Goal: Communication & Community: Answer question/provide support

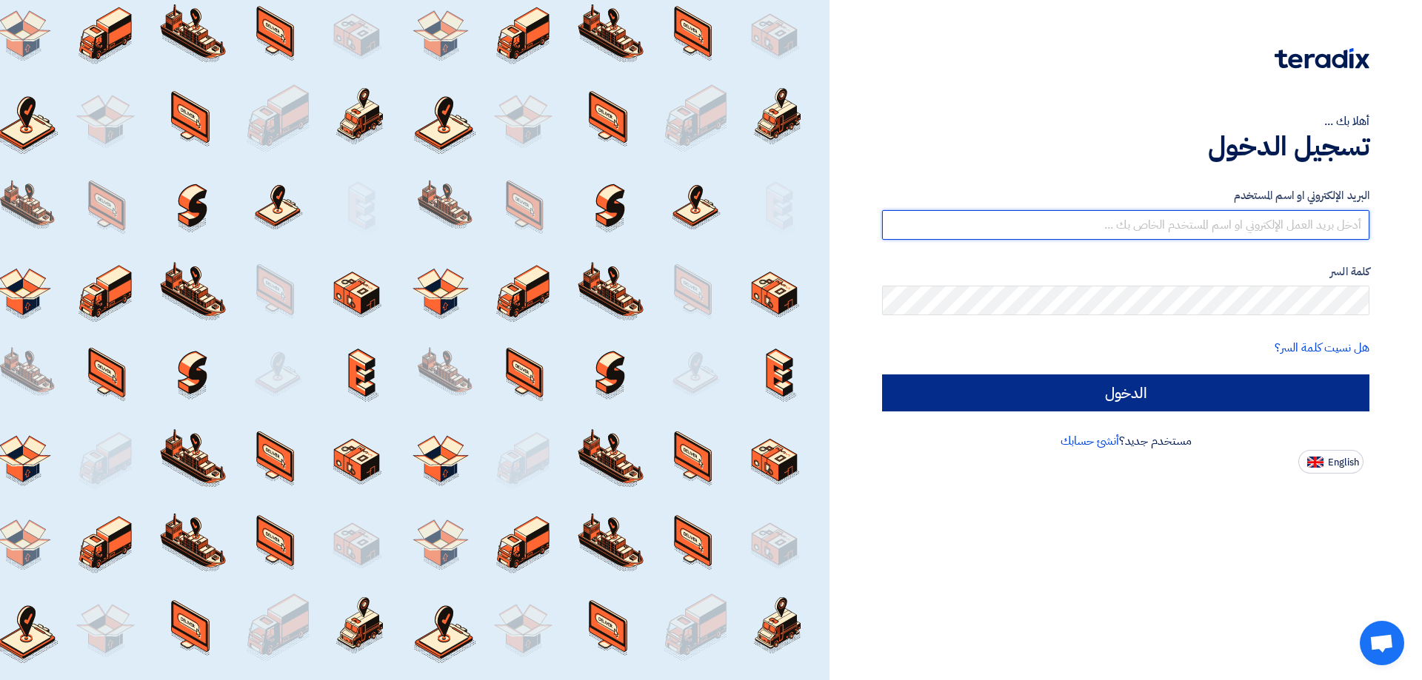
type input "[PERSON_NAME][EMAIL_ADDRESS][PERSON_NAME][DOMAIN_NAME]"
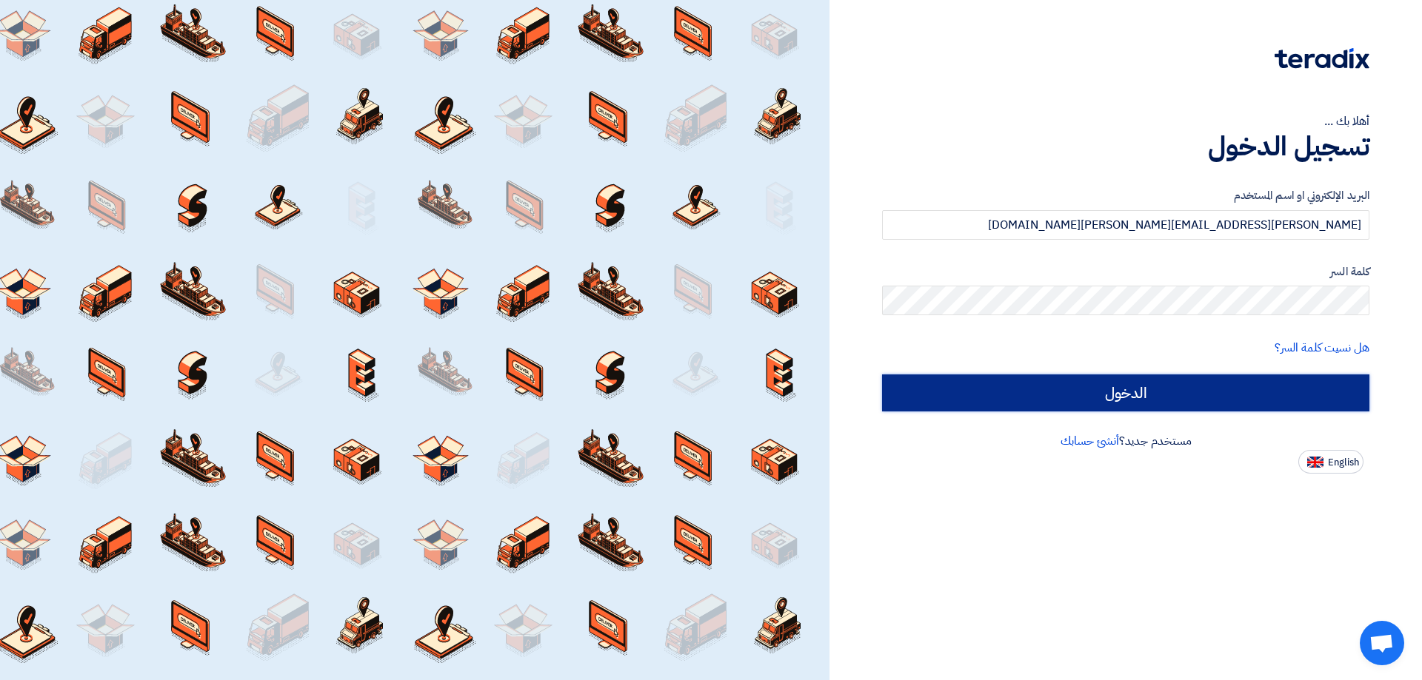
click at [1183, 394] on input "الدخول" at bounding box center [1125, 393] width 487 height 37
type input "Sign in"
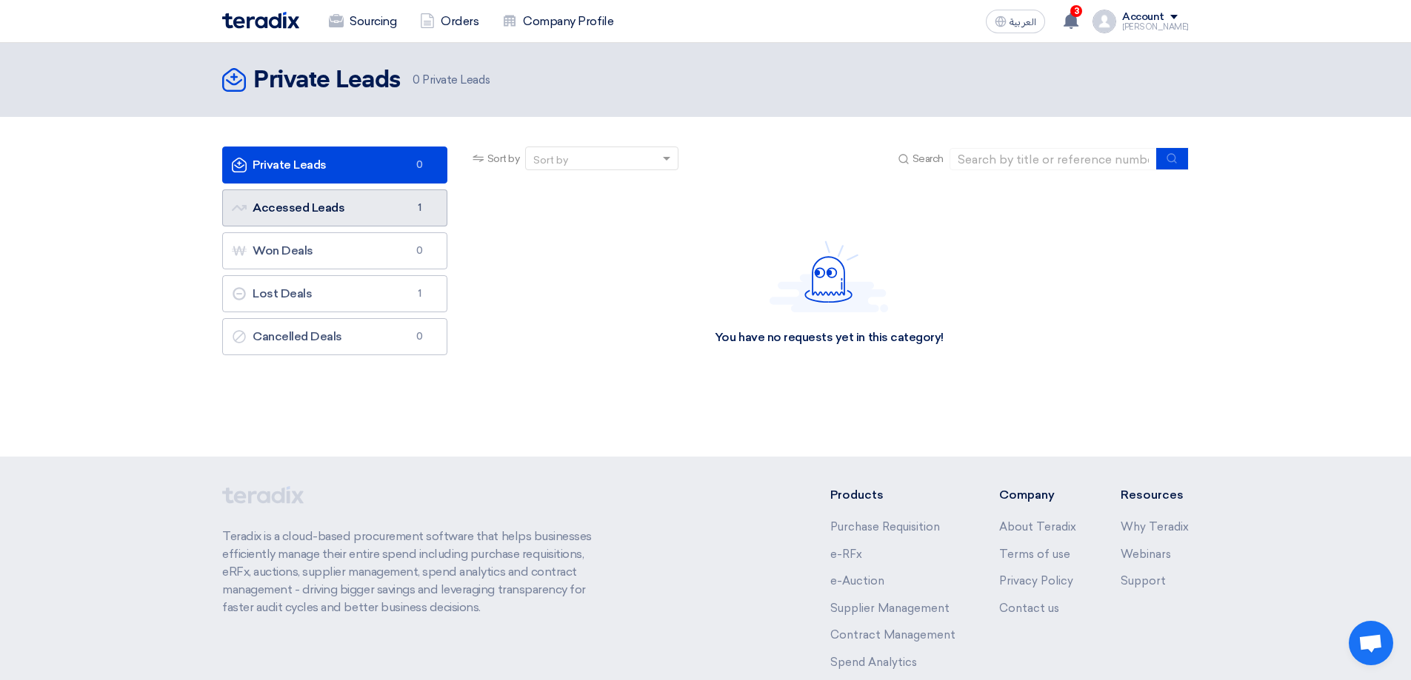
click at [350, 210] on link "Accessed Leads Accessed Leads 1" at bounding box center [334, 208] width 225 height 37
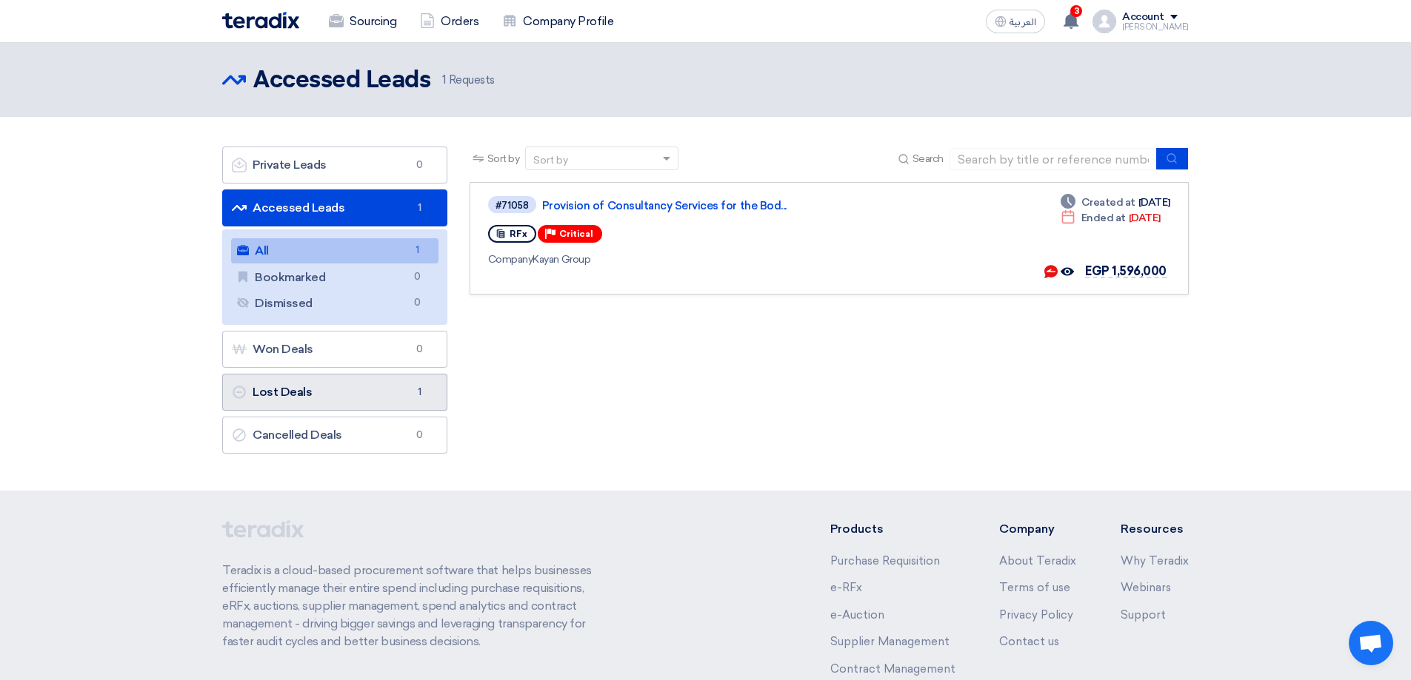
click at [308, 392] on link "Lost Deals Lost Deals 1" at bounding box center [334, 392] width 225 height 37
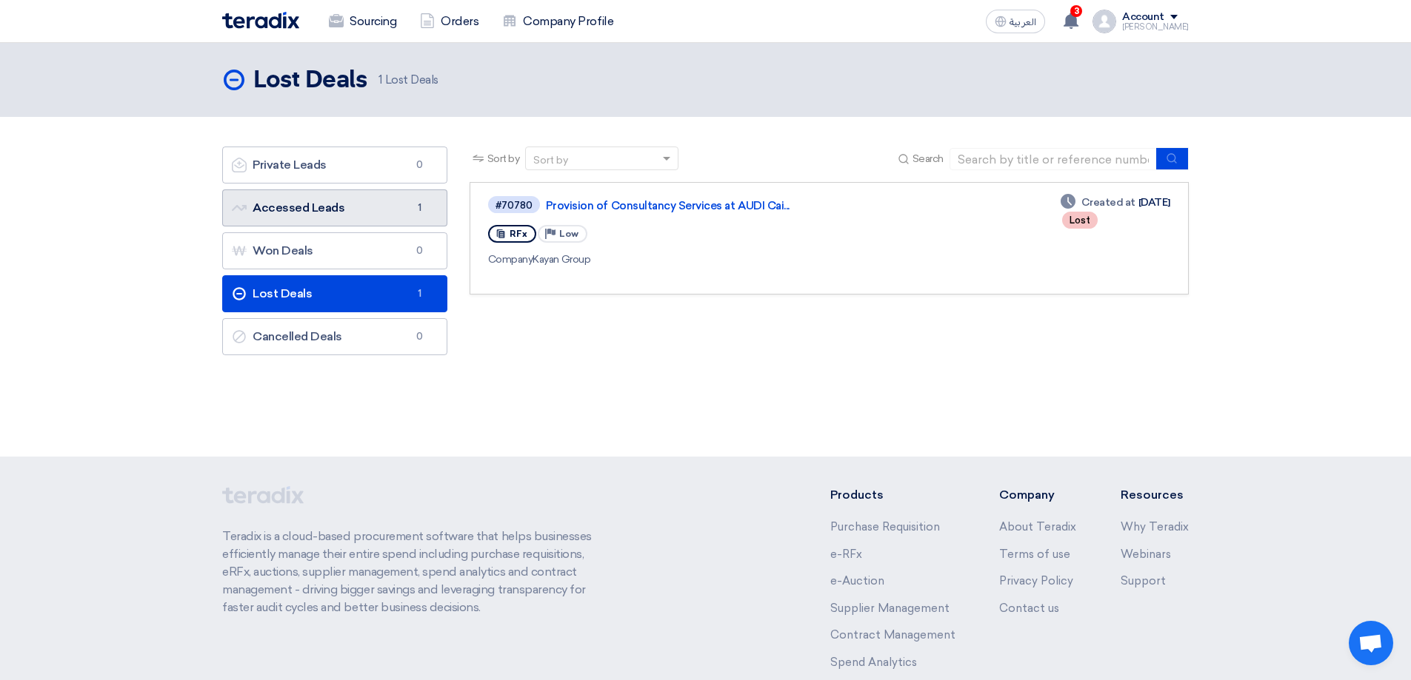
click at [327, 210] on link "Accessed Leads Accessed Leads 1" at bounding box center [334, 208] width 225 height 37
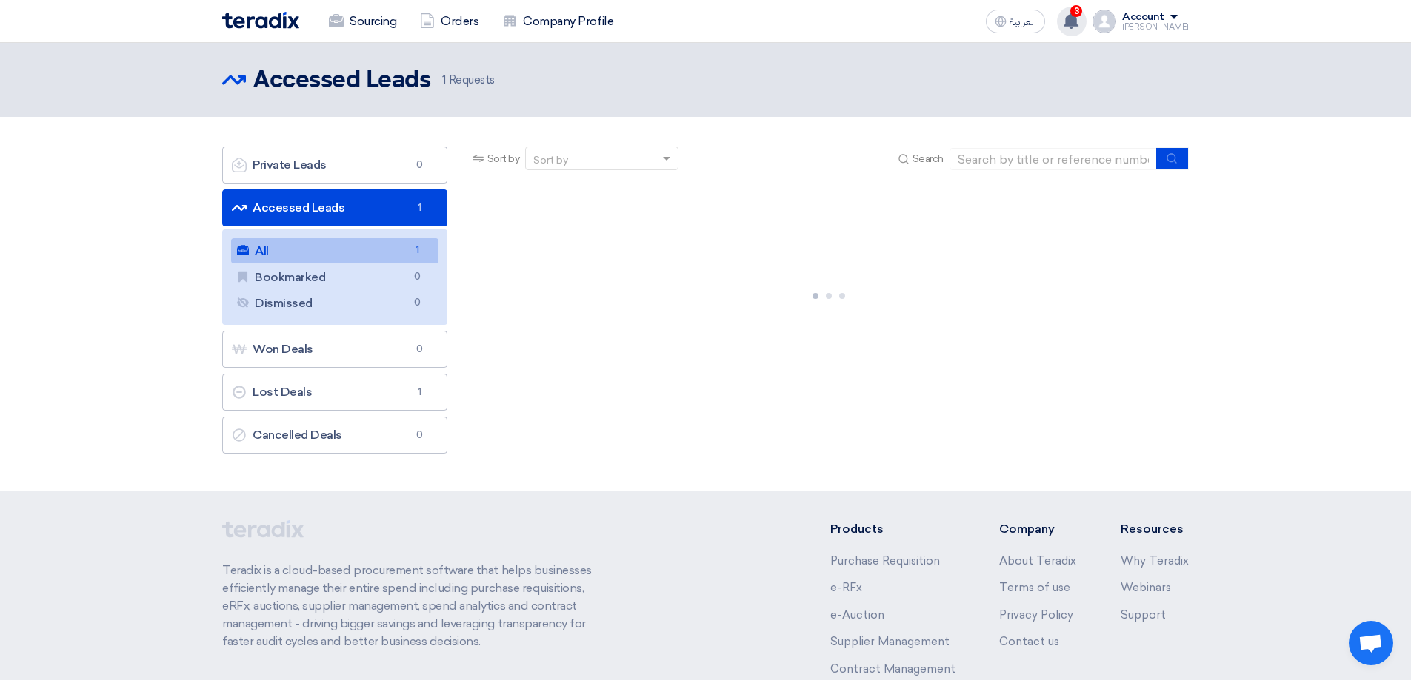
click at [1078, 21] on use at bounding box center [1070, 21] width 15 height 16
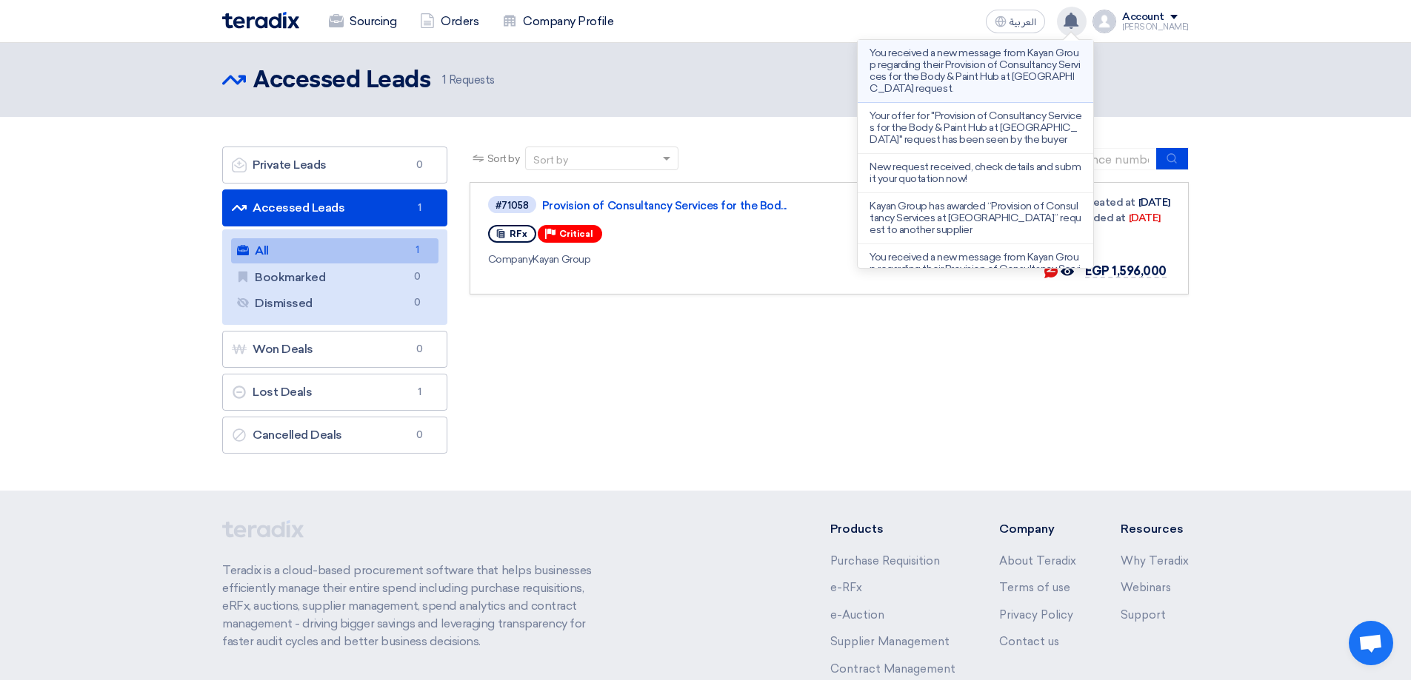
click at [981, 70] on p "You received a new message from Kayan Group regarding their Provision of Consul…" at bounding box center [975, 70] width 212 height 47
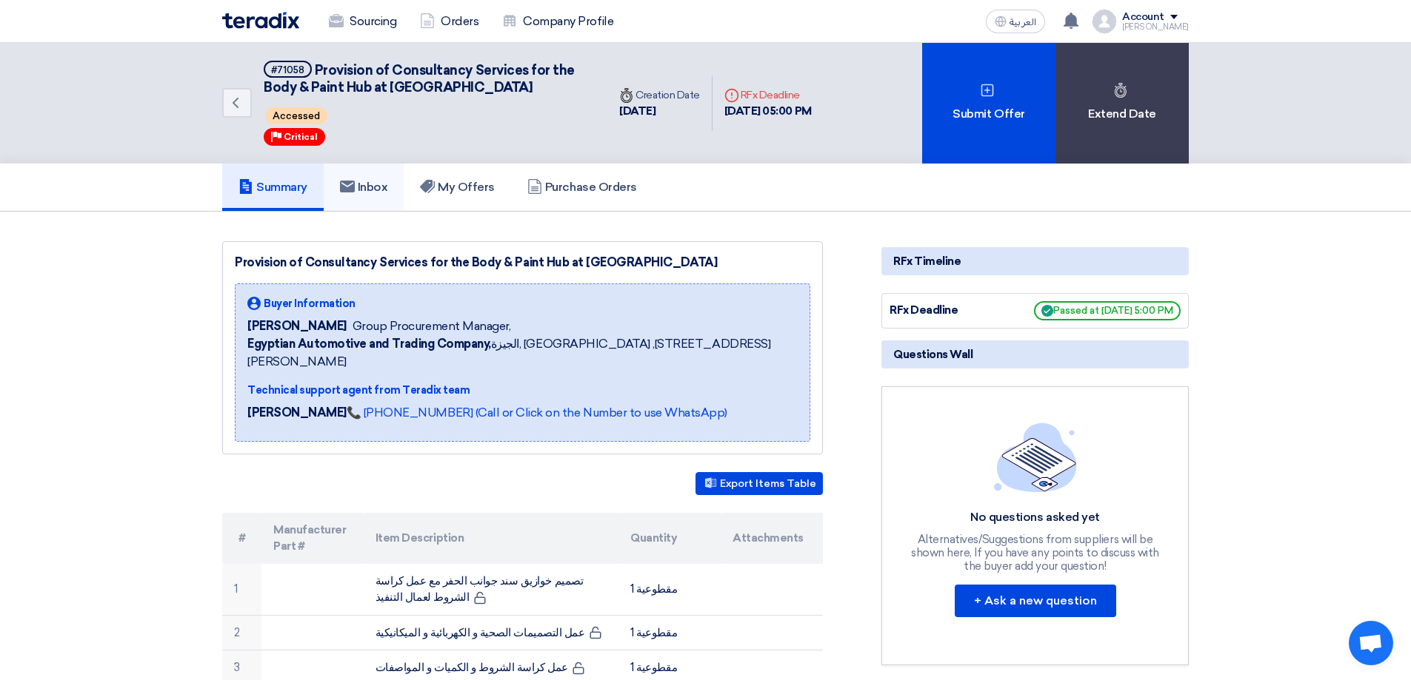
click at [370, 195] on link "Inbox" at bounding box center [364, 187] width 81 height 47
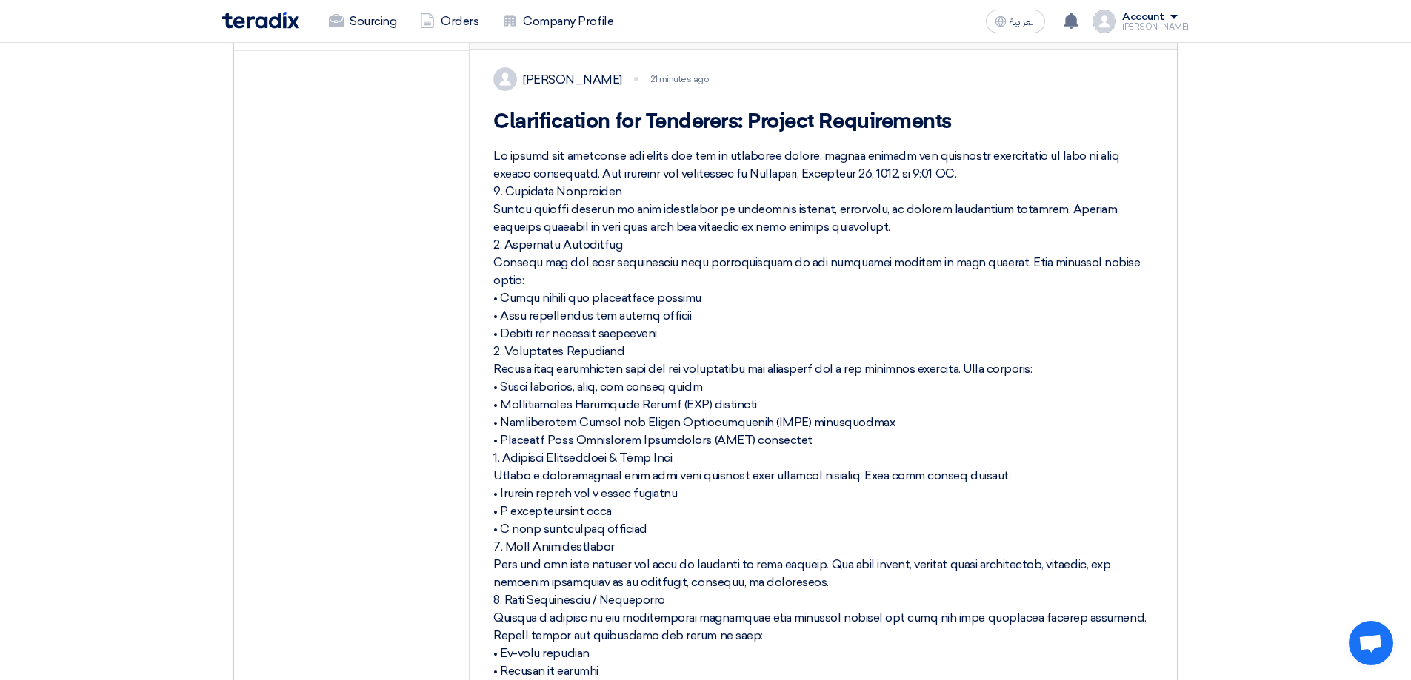
scroll to position [222, 0]
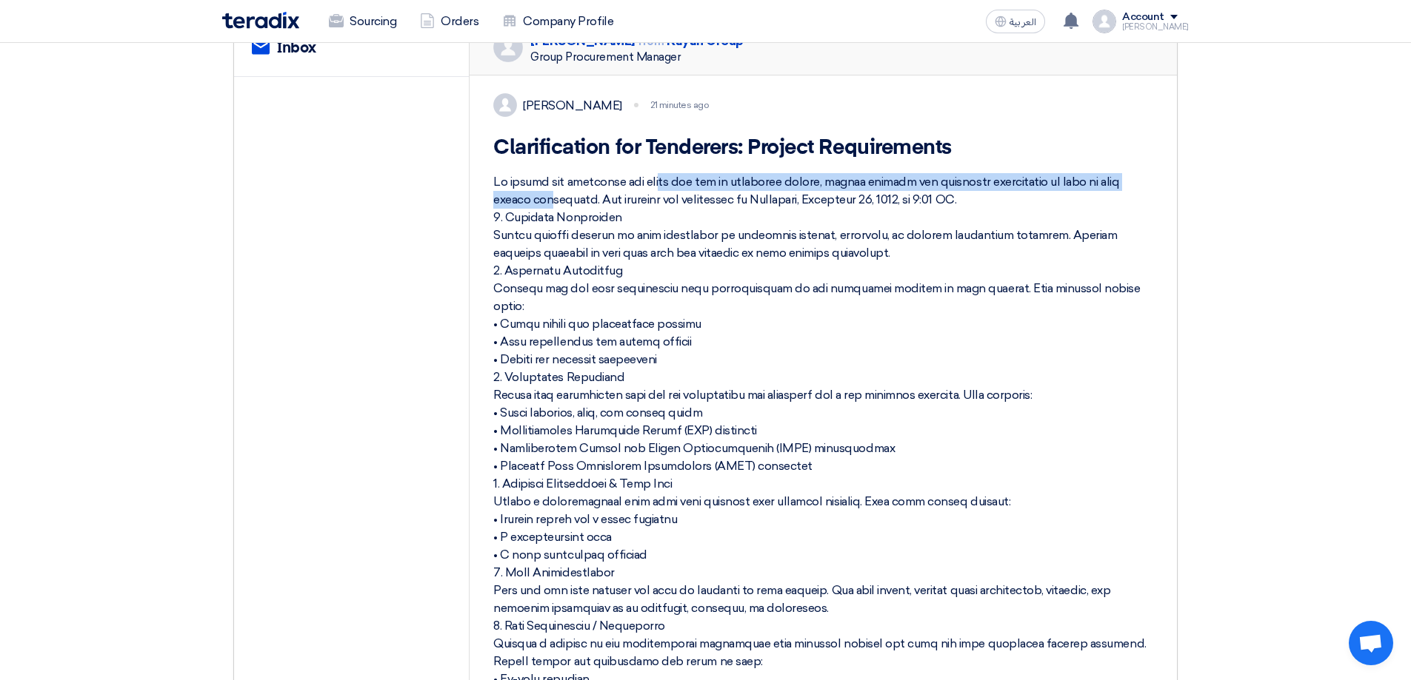
drag, startPoint x: 589, startPoint y: 198, endPoint x: 1090, endPoint y: 201, distance: 500.6
click at [1090, 201] on div at bounding box center [823, 475] width 660 height 604
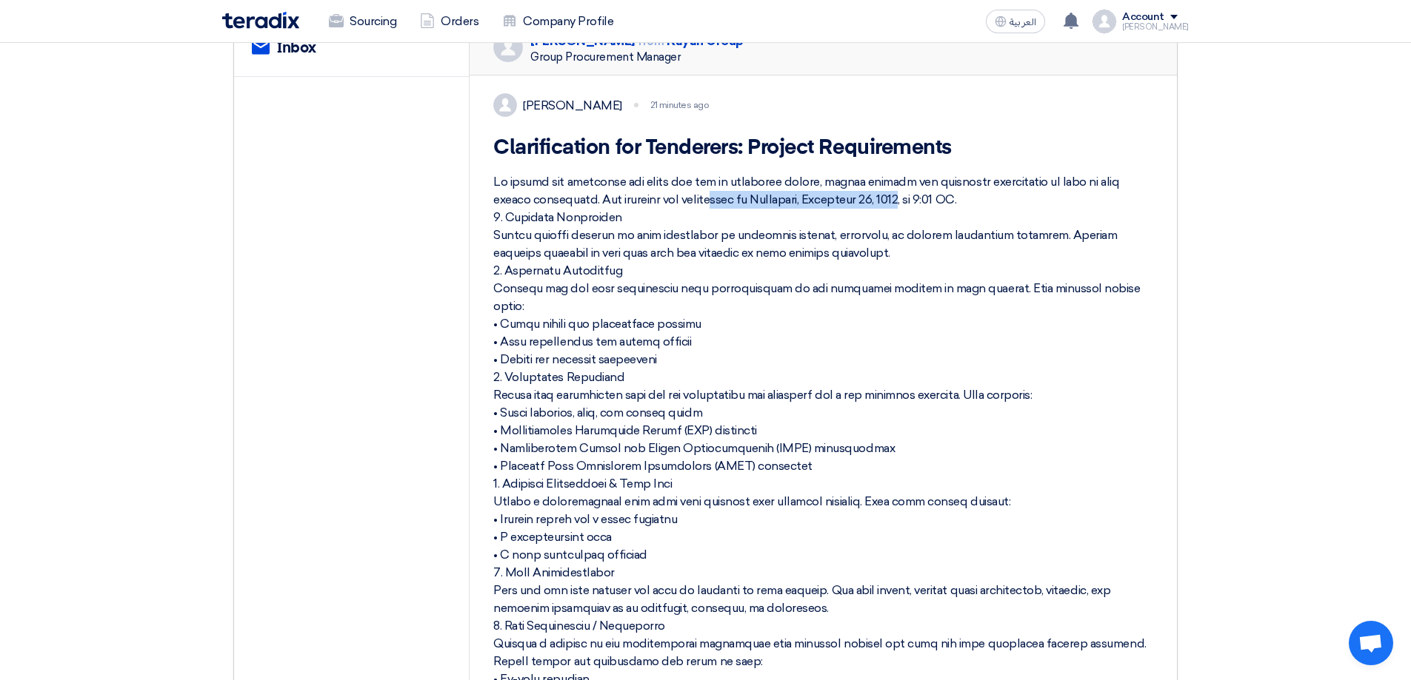
drag, startPoint x: 618, startPoint y: 216, endPoint x: 823, endPoint y: 219, distance: 205.9
click at [823, 219] on div at bounding box center [823, 475] width 660 height 604
click at [564, 234] on div at bounding box center [823, 475] width 660 height 604
drag, startPoint x: 562, startPoint y: 250, endPoint x: 1034, endPoint y: 235, distance: 472.7
click at [991, 263] on div at bounding box center [823, 475] width 660 height 604
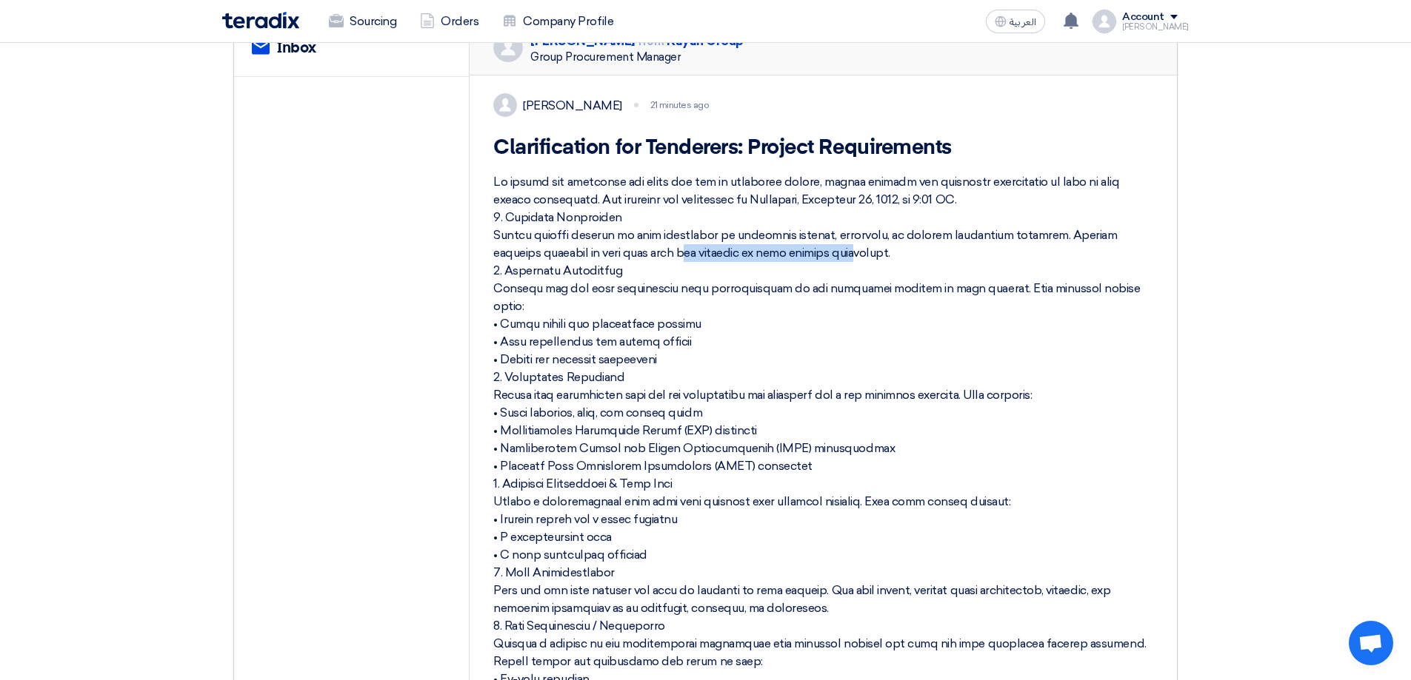
drag, startPoint x: 577, startPoint y: 272, endPoint x: 776, endPoint y: 276, distance: 199.2
click at [742, 276] on div at bounding box center [823, 475] width 660 height 604
click at [880, 277] on div at bounding box center [823, 475] width 660 height 604
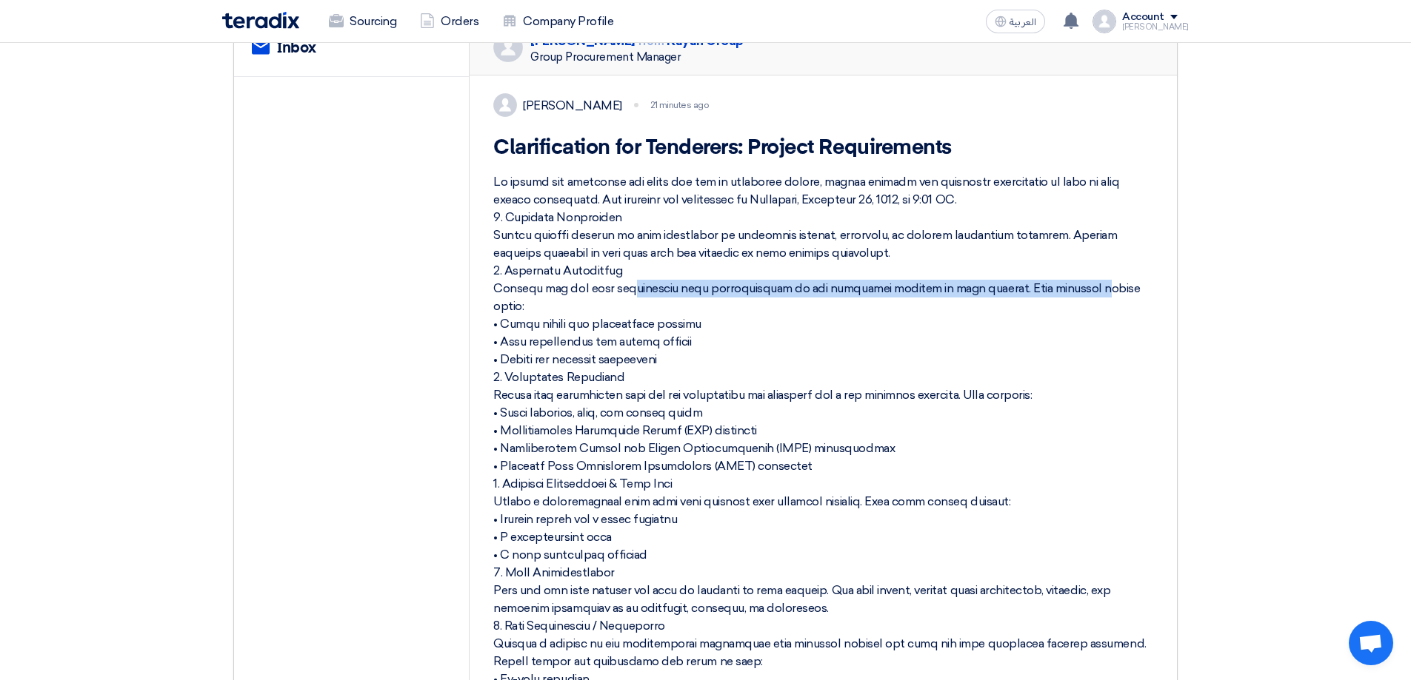
drag, startPoint x: 556, startPoint y: 305, endPoint x: 997, endPoint y: 308, distance: 440.6
click at [997, 308] on div at bounding box center [823, 475] width 660 height 604
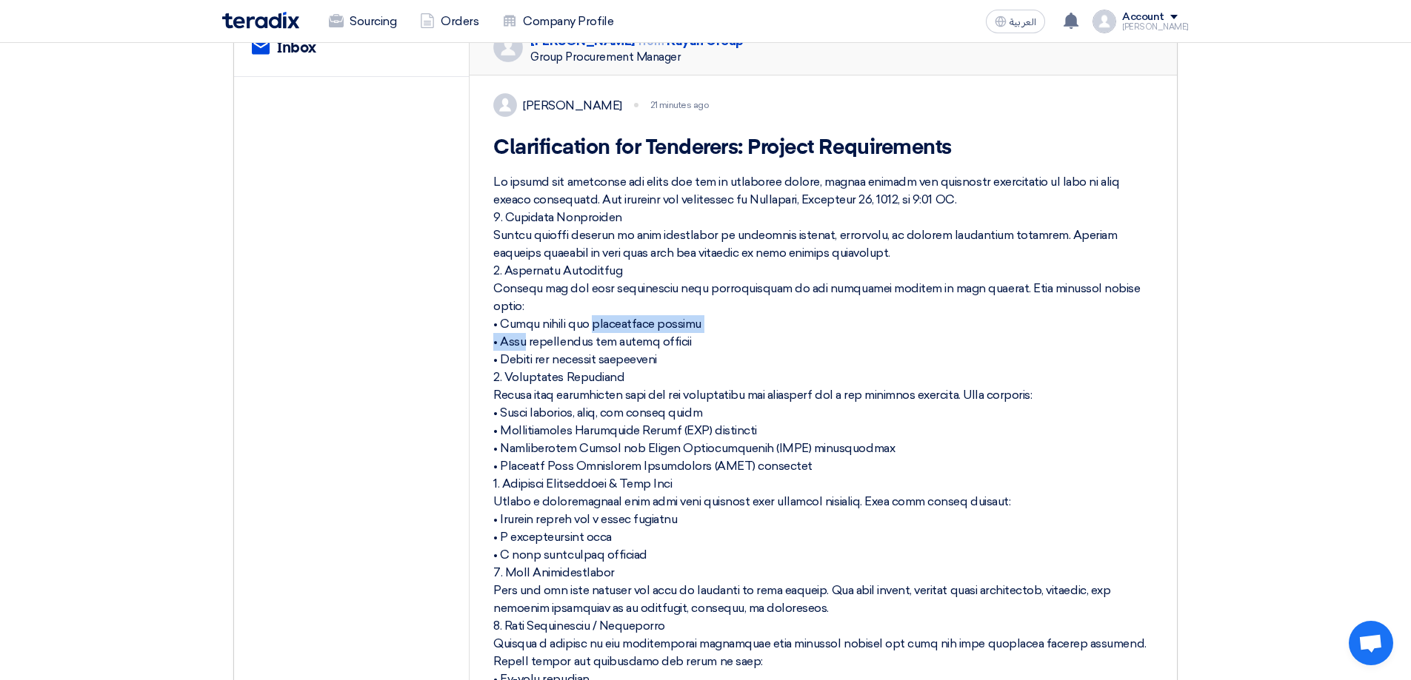
drag, startPoint x: 526, startPoint y: 324, endPoint x: 656, endPoint y: 325, distance: 130.3
click at [656, 325] on div at bounding box center [823, 475] width 660 height 604
drag, startPoint x: 589, startPoint y: 344, endPoint x: 634, endPoint y: 343, distance: 45.2
click at [634, 343] on div at bounding box center [823, 475] width 660 height 604
click at [640, 361] on div at bounding box center [823, 475] width 660 height 604
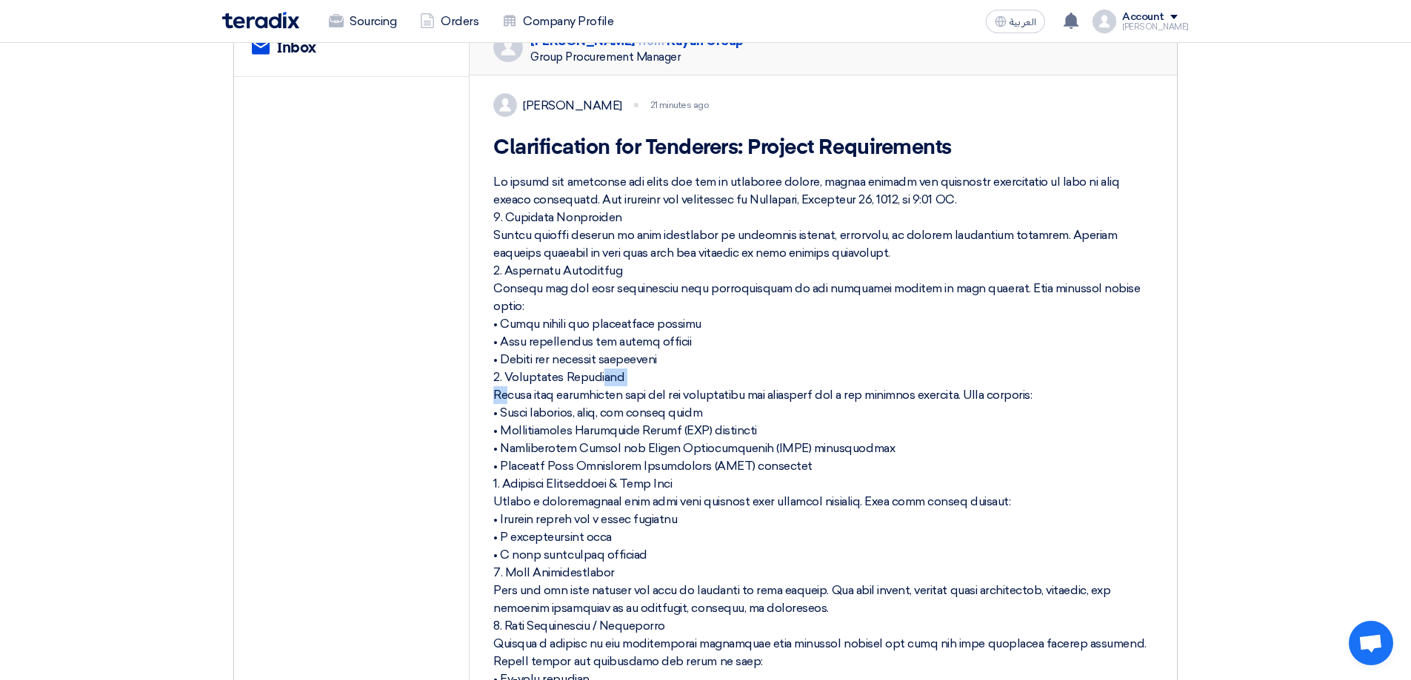
drag, startPoint x: 534, startPoint y: 378, endPoint x: 563, endPoint y: 378, distance: 28.9
click at [563, 378] on div at bounding box center [823, 475] width 660 height 604
drag, startPoint x: 544, startPoint y: 397, endPoint x: 942, endPoint y: 392, distance: 397.7
click at [942, 392] on div at bounding box center [823, 475] width 660 height 604
drag, startPoint x: 540, startPoint y: 413, endPoint x: 652, endPoint y: 414, distance: 111.8
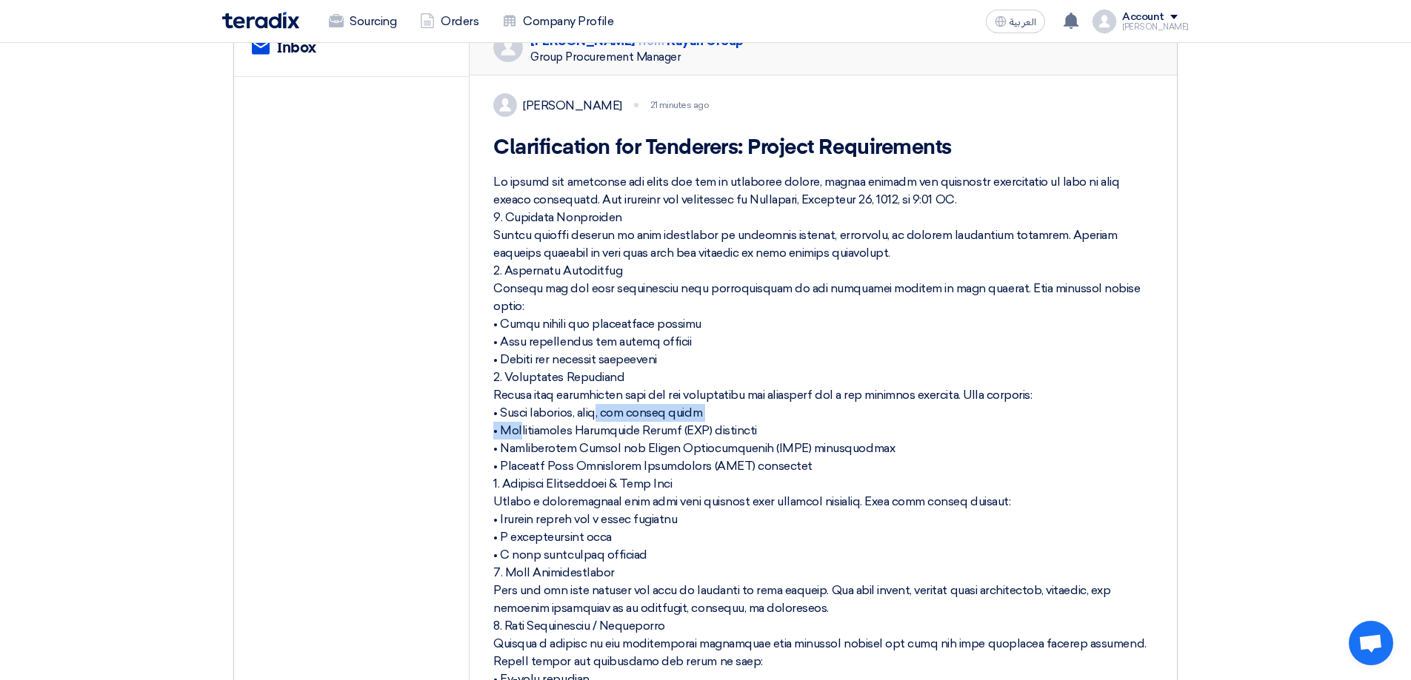
click at [652, 414] on div at bounding box center [823, 475] width 660 height 604
drag, startPoint x: 566, startPoint y: 432, endPoint x: 709, endPoint y: 433, distance: 143.7
click at [709, 433] on div at bounding box center [823, 475] width 660 height 604
drag, startPoint x: 541, startPoint y: 455, endPoint x: 823, endPoint y: 449, distance: 282.9
click at [823, 449] on div at bounding box center [823, 475] width 660 height 604
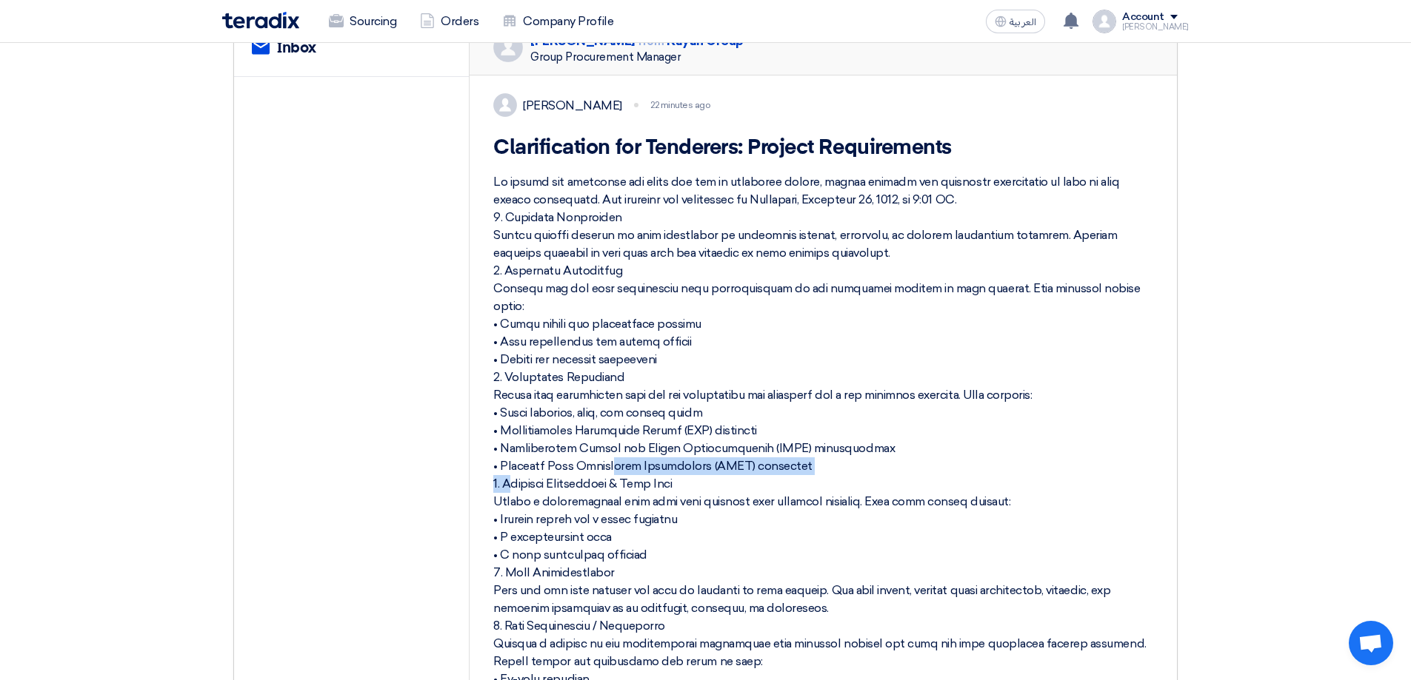
drag, startPoint x: 541, startPoint y: 469, endPoint x: 732, endPoint y: 468, distance: 190.3
click at [732, 468] on div at bounding box center [823, 475] width 660 height 604
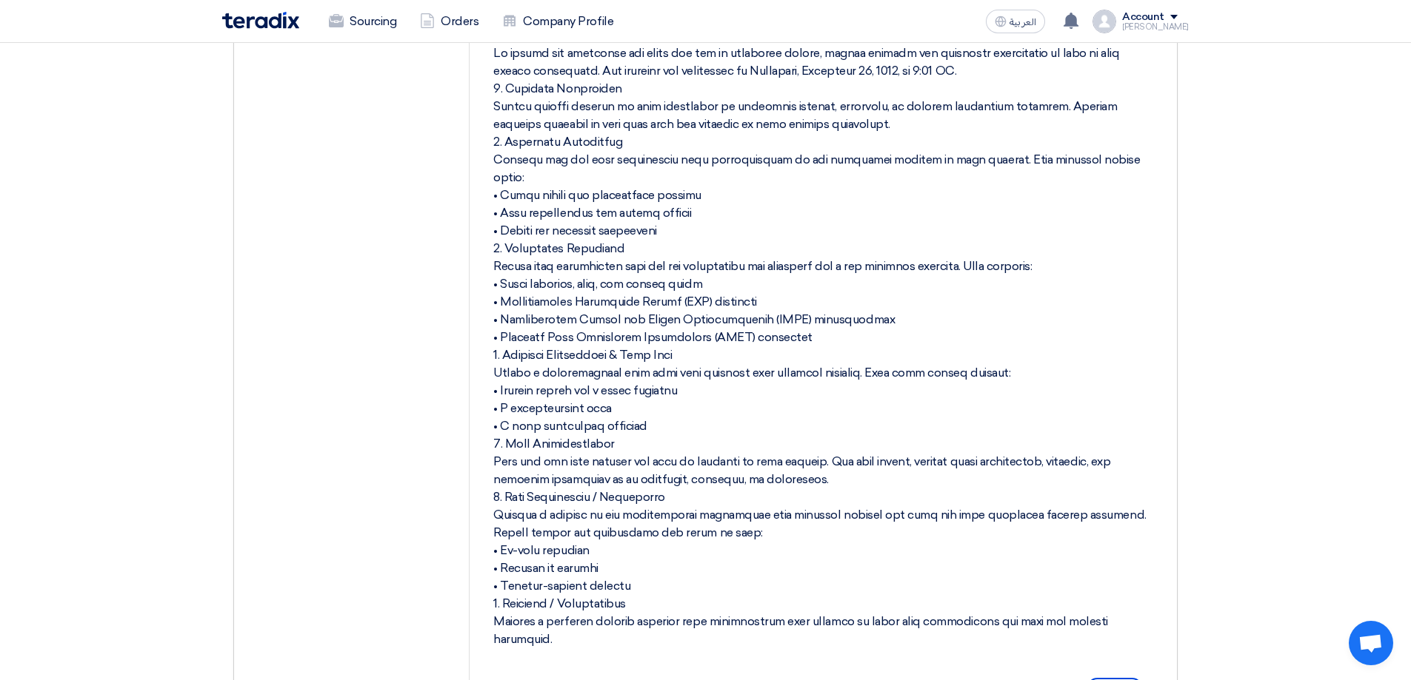
scroll to position [370, 0]
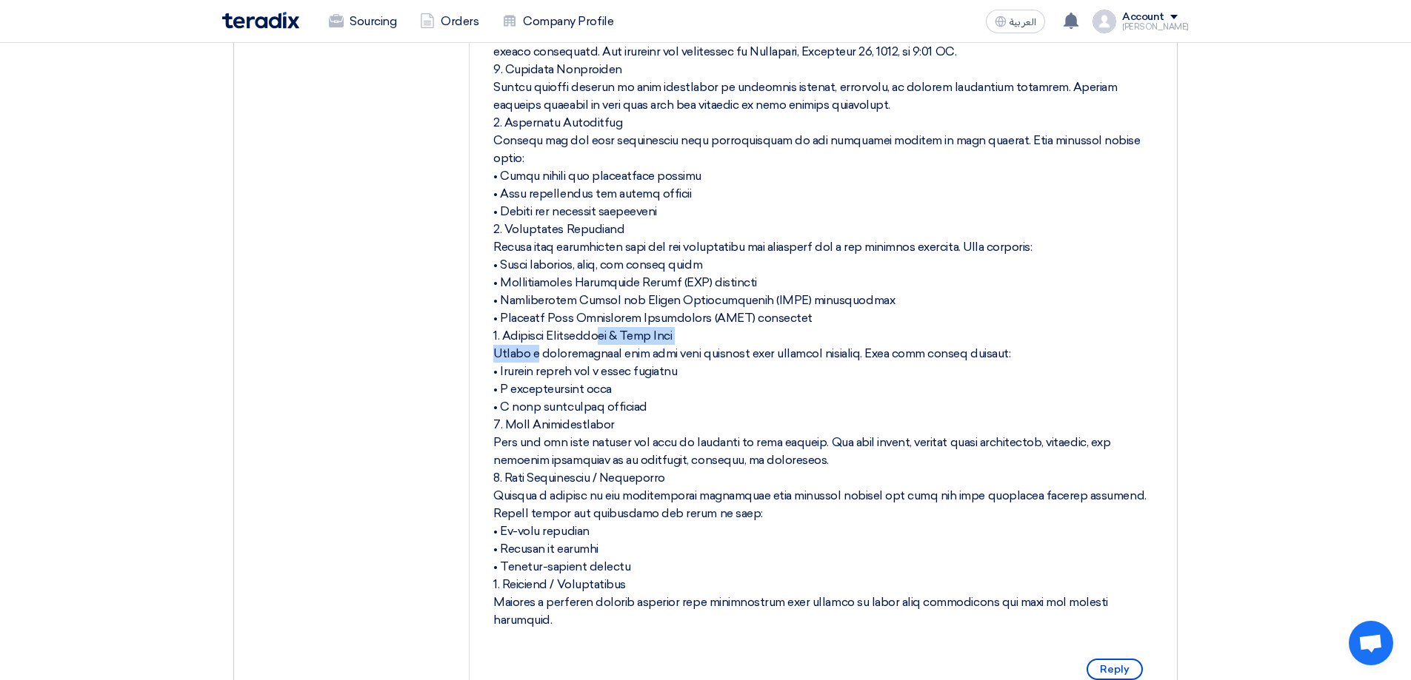
drag, startPoint x: 538, startPoint y: 338, endPoint x: 676, endPoint y: 343, distance: 138.6
click at [676, 343] on div at bounding box center [823, 327] width 660 height 604
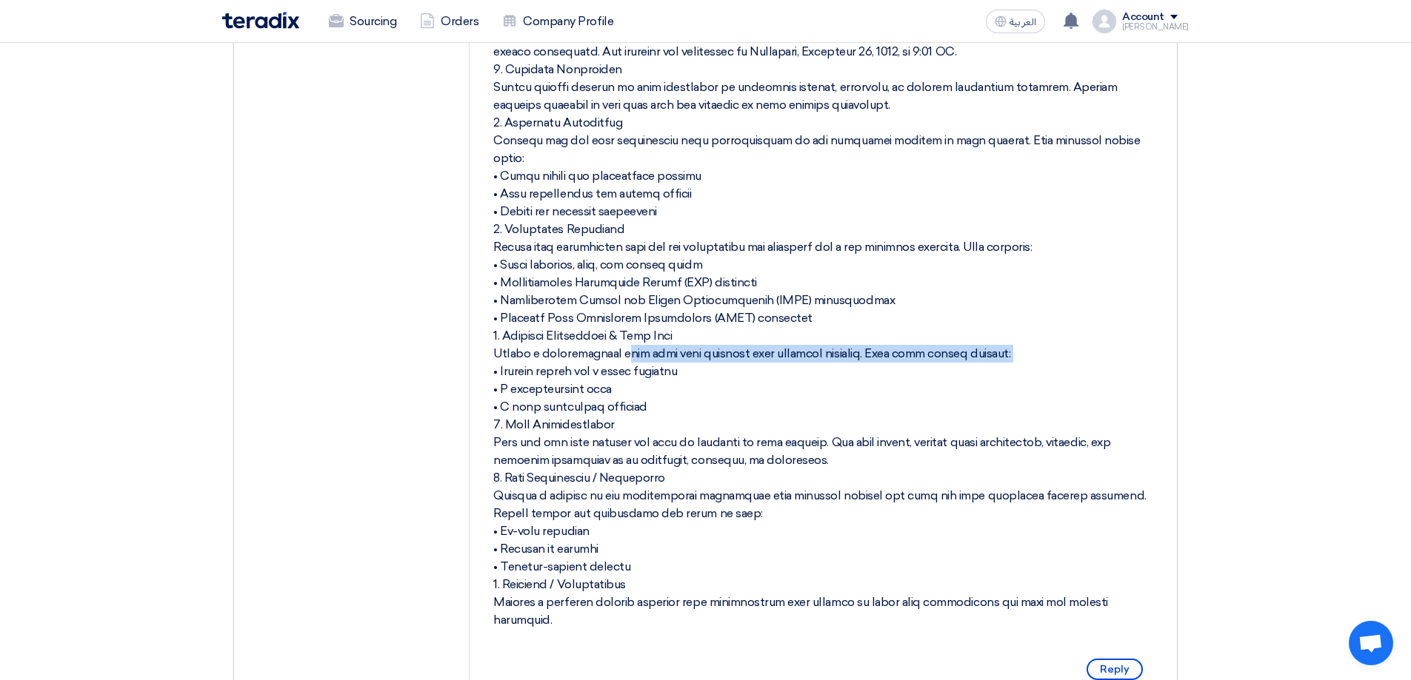
drag, startPoint x: 558, startPoint y: 357, endPoint x: 953, endPoint y: 352, distance: 394.7
click at [954, 352] on div at bounding box center [823, 327] width 660 height 604
drag, startPoint x: 548, startPoint y: 375, endPoint x: 641, endPoint y: 369, distance: 92.8
click at [641, 369] on div at bounding box center [823, 327] width 660 height 604
drag, startPoint x: 528, startPoint y: 392, endPoint x: 603, endPoint y: 389, distance: 75.6
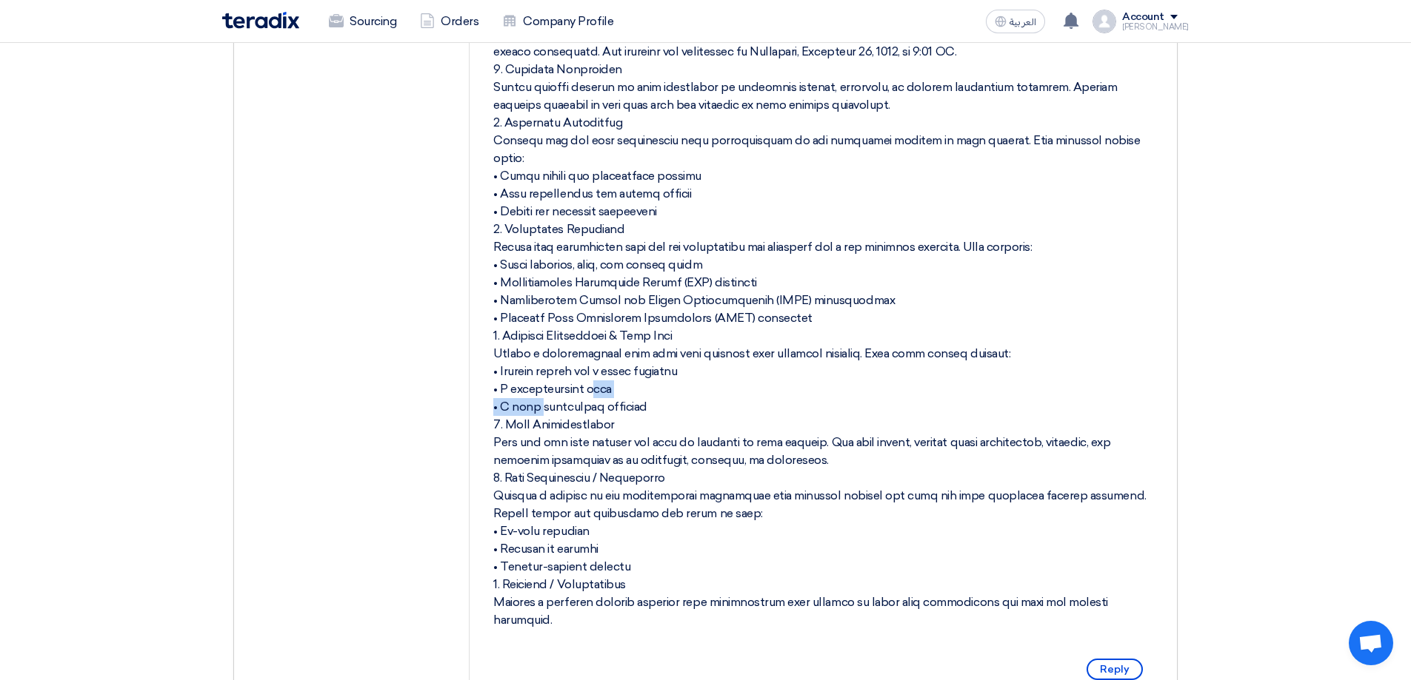
click at [603, 389] on div at bounding box center [823, 327] width 660 height 604
drag, startPoint x: 555, startPoint y: 408, endPoint x: 612, endPoint y: 409, distance: 57.0
click at [604, 410] on div at bounding box center [823, 327] width 660 height 604
click at [739, 395] on div at bounding box center [823, 327] width 660 height 604
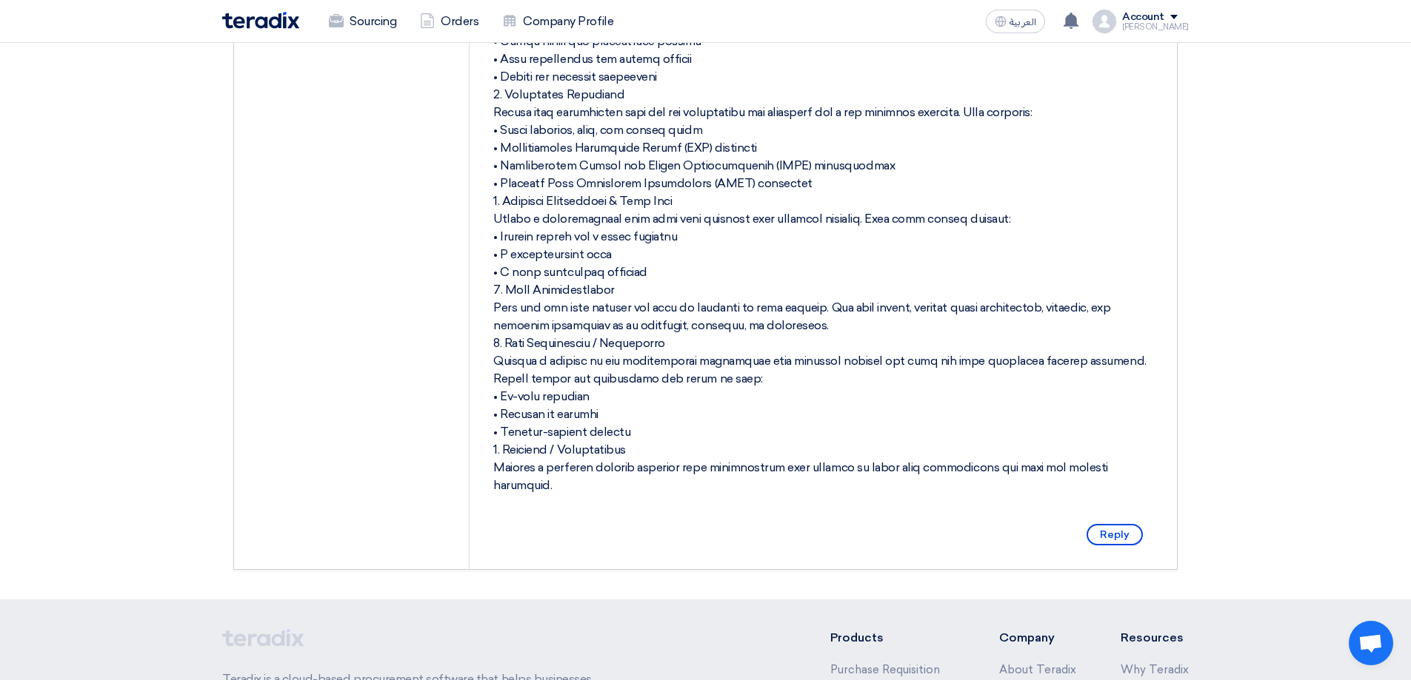
scroll to position [518, 0]
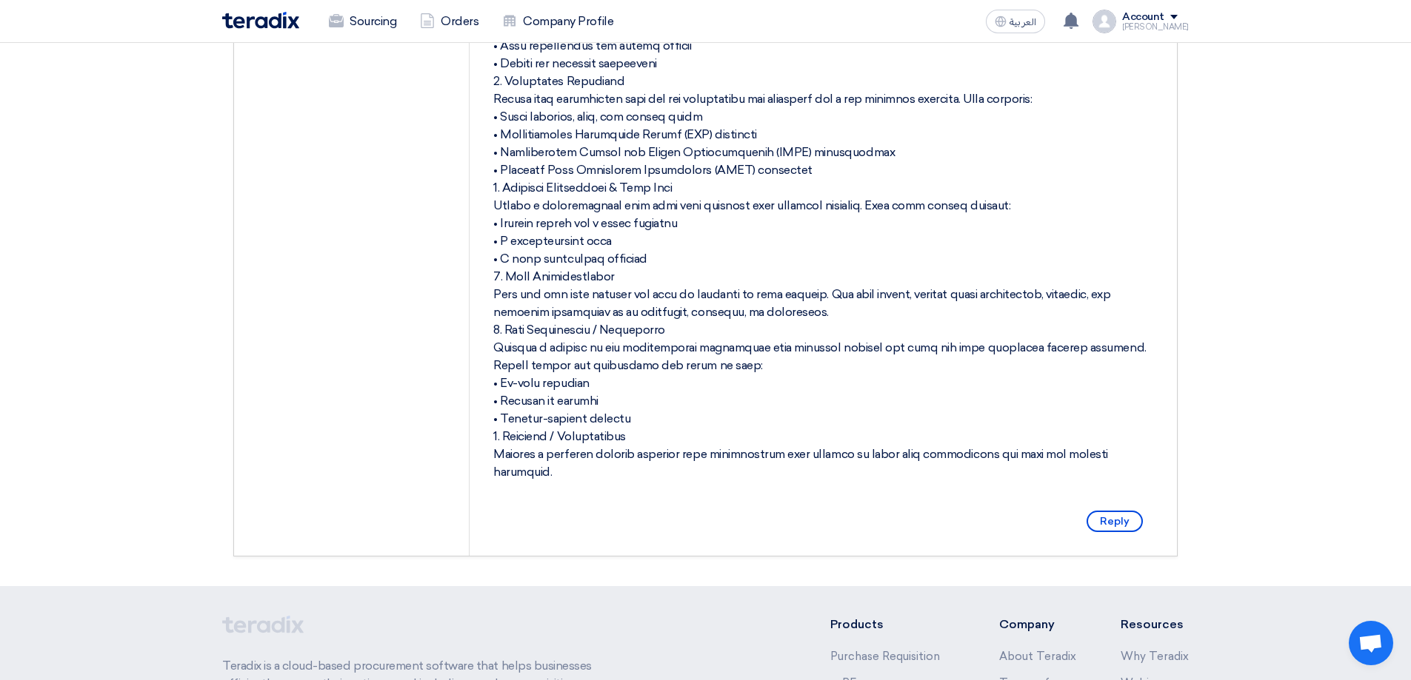
drag, startPoint x: 531, startPoint y: 295, endPoint x: 720, endPoint y: 290, distance: 188.9
click at [919, 292] on div at bounding box center [823, 179] width 660 height 604
click at [905, 318] on div at bounding box center [823, 179] width 660 height 604
click at [757, 295] on div at bounding box center [823, 179] width 660 height 604
click at [749, 330] on div at bounding box center [823, 179] width 660 height 604
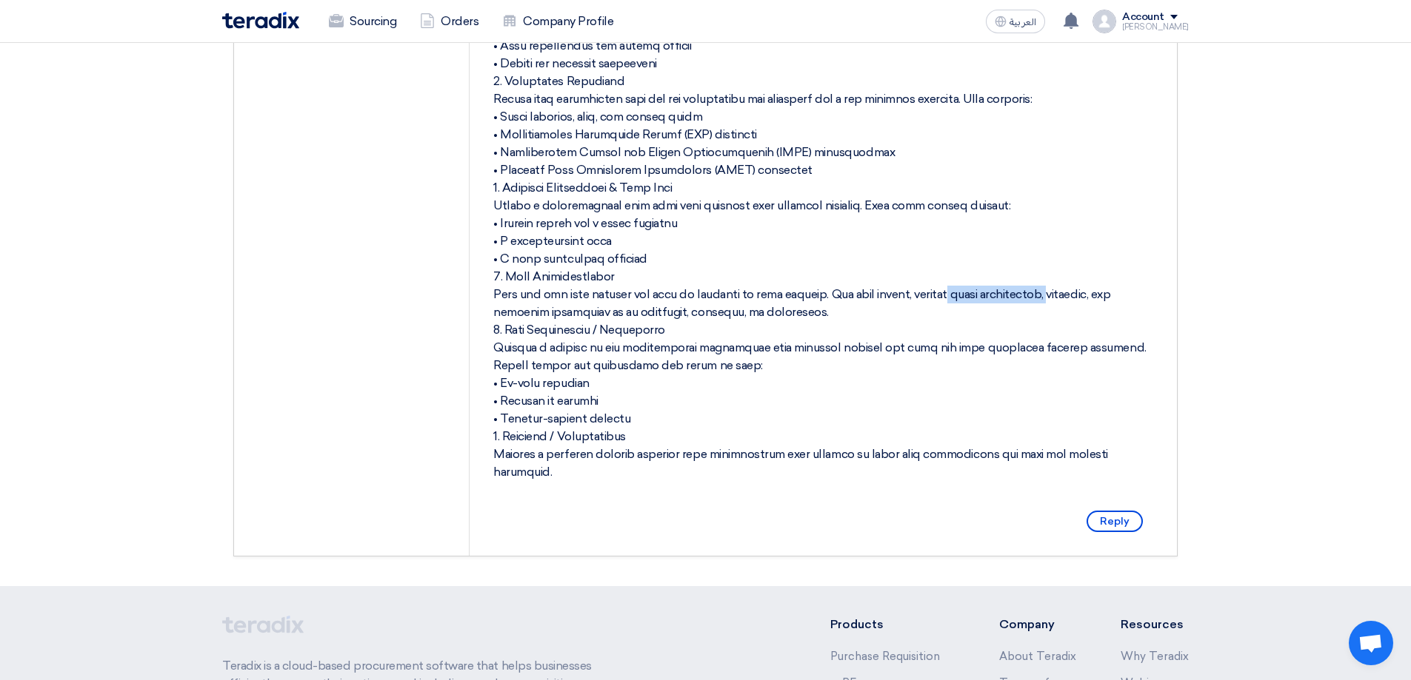
drag, startPoint x: 900, startPoint y: 295, endPoint x: 994, endPoint y: 295, distance: 93.3
click at [994, 295] on div at bounding box center [823, 179] width 660 height 604
drag, startPoint x: 550, startPoint y: 313, endPoint x: 760, endPoint y: 315, distance: 209.6
click at [760, 315] on div at bounding box center [823, 179] width 660 height 604
drag, startPoint x: 611, startPoint y: 334, endPoint x: 645, endPoint y: 332, distance: 34.1
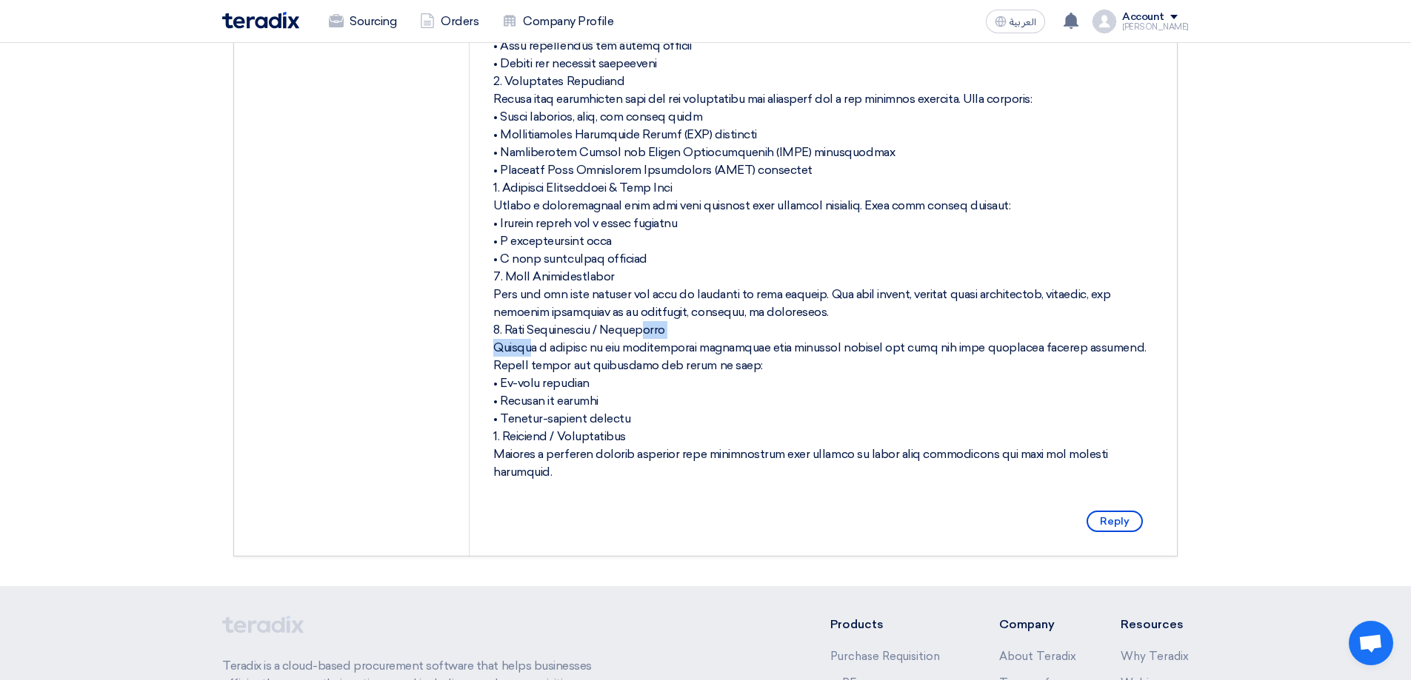
click at [645, 332] on div at bounding box center [823, 179] width 660 height 604
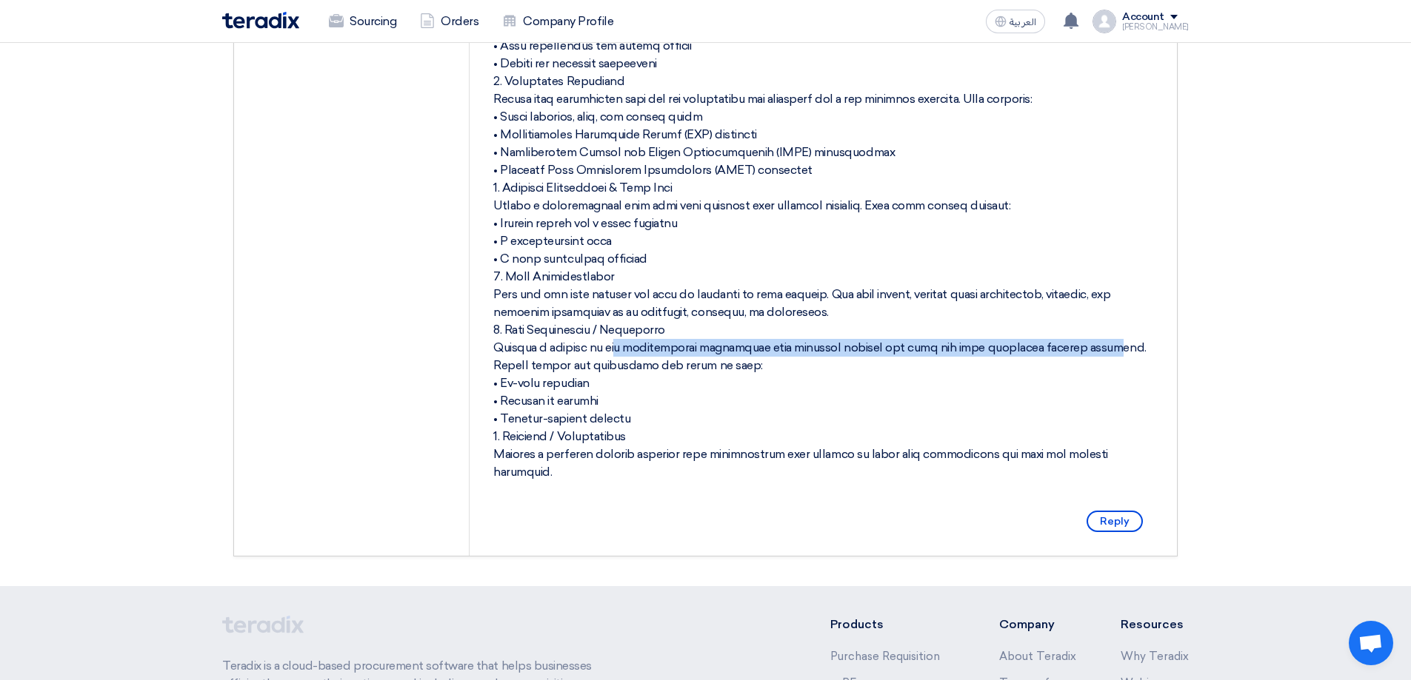
drag, startPoint x: 587, startPoint y: 351, endPoint x: 1039, endPoint y: 347, distance: 451.7
click at [1039, 347] on div at bounding box center [823, 179] width 660 height 604
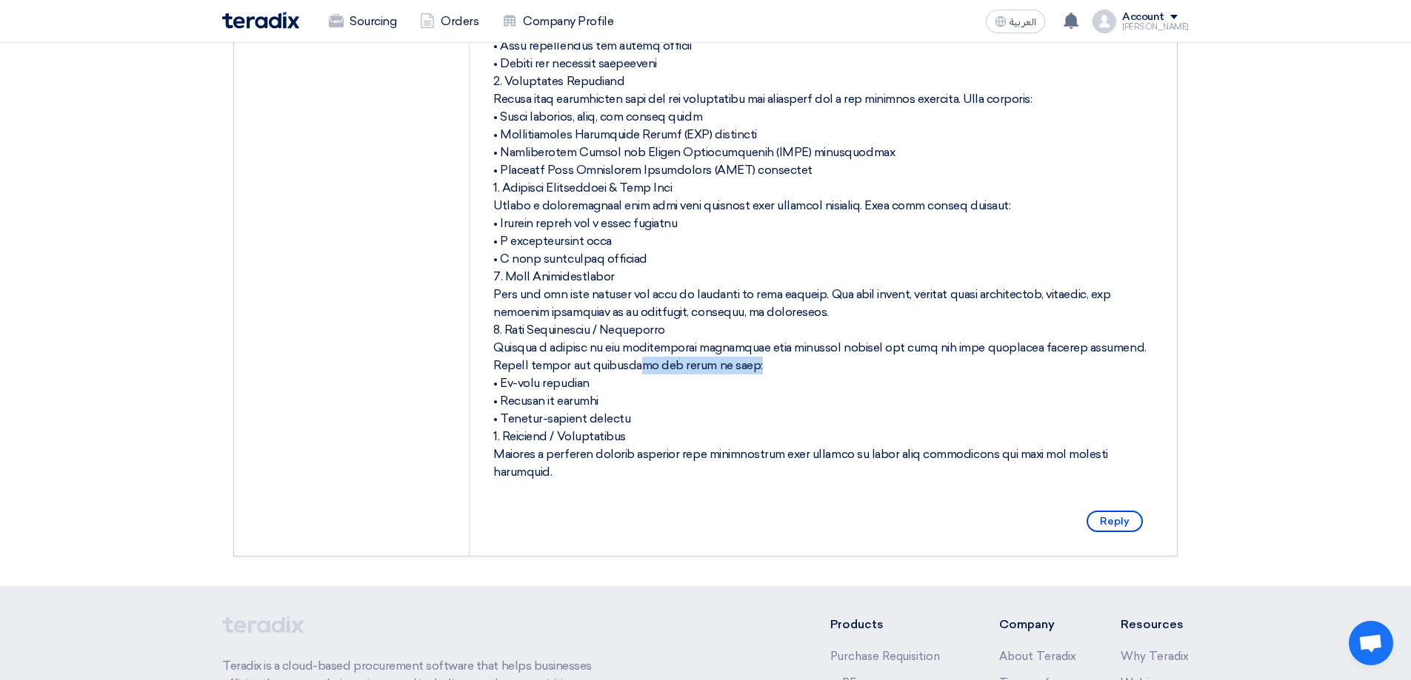
drag, startPoint x: 566, startPoint y: 367, endPoint x: 681, endPoint y: 364, distance: 115.5
click at [681, 364] on div at bounding box center [823, 179] width 660 height 604
click at [827, 389] on div at bounding box center [823, 179] width 660 height 604
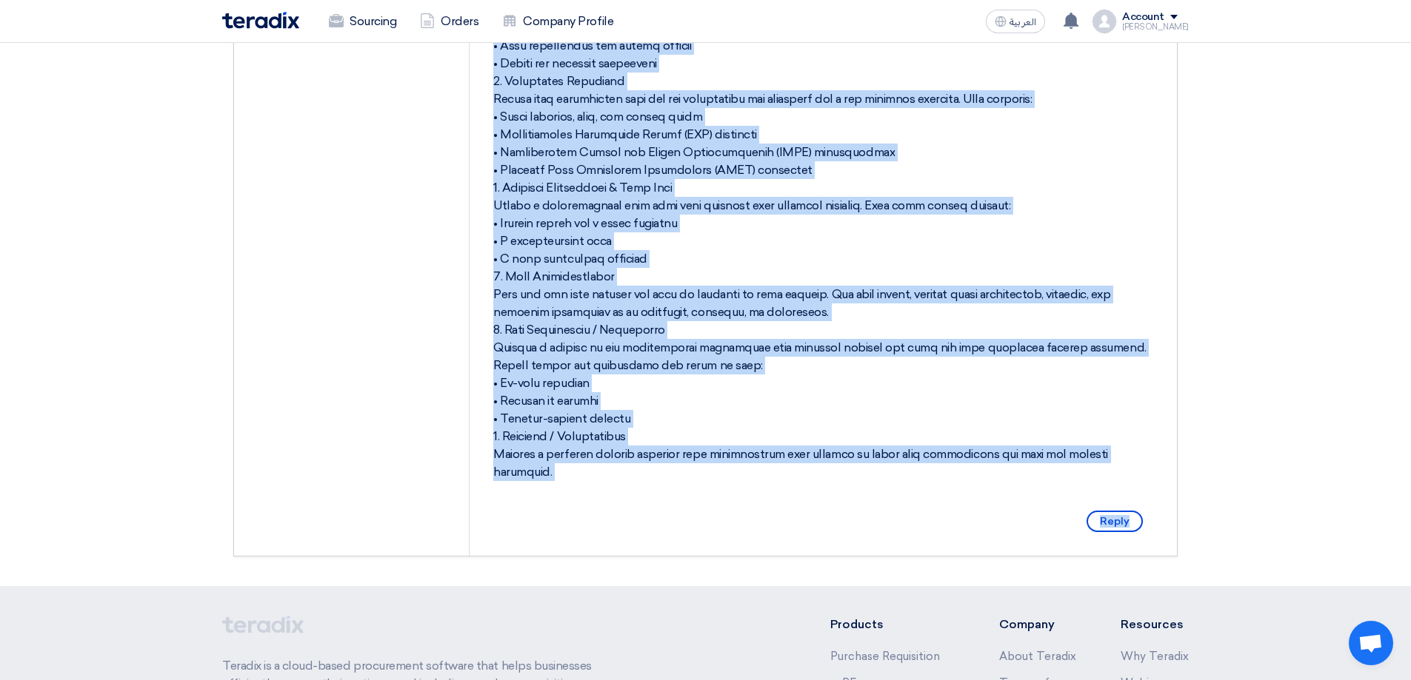
click at [547, 400] on div at bounding box center [823, 179] width 660 height 604
click at [531, 413] on div at bounding box center [823, 179] width 660 height 604
click at [717, 407] on div at bounding box center [823, 179] width 660 height 604
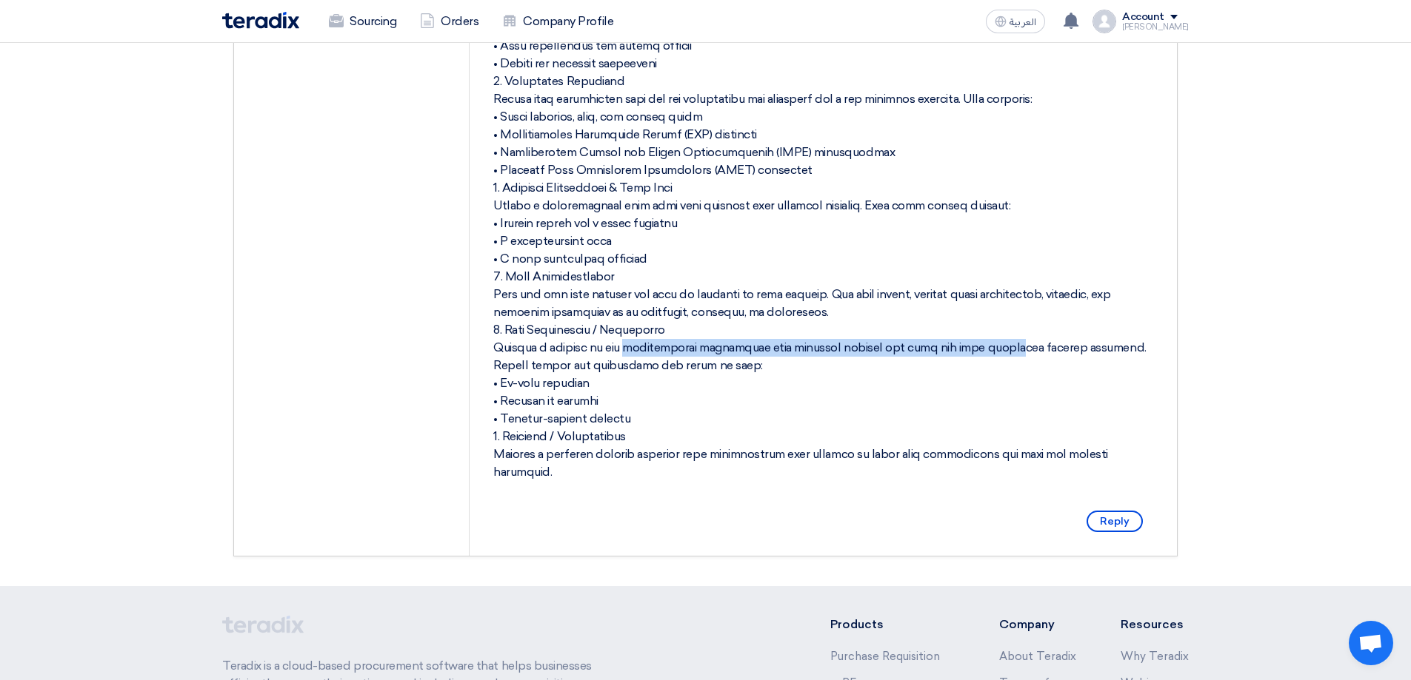
drag, startPoint x: 623, startPoint y: 349, endPoint x: 940, endPoint y: 352, distance: 316.2
click at [940, 352] on div at bounding box center [823, 179] width 660 height 604
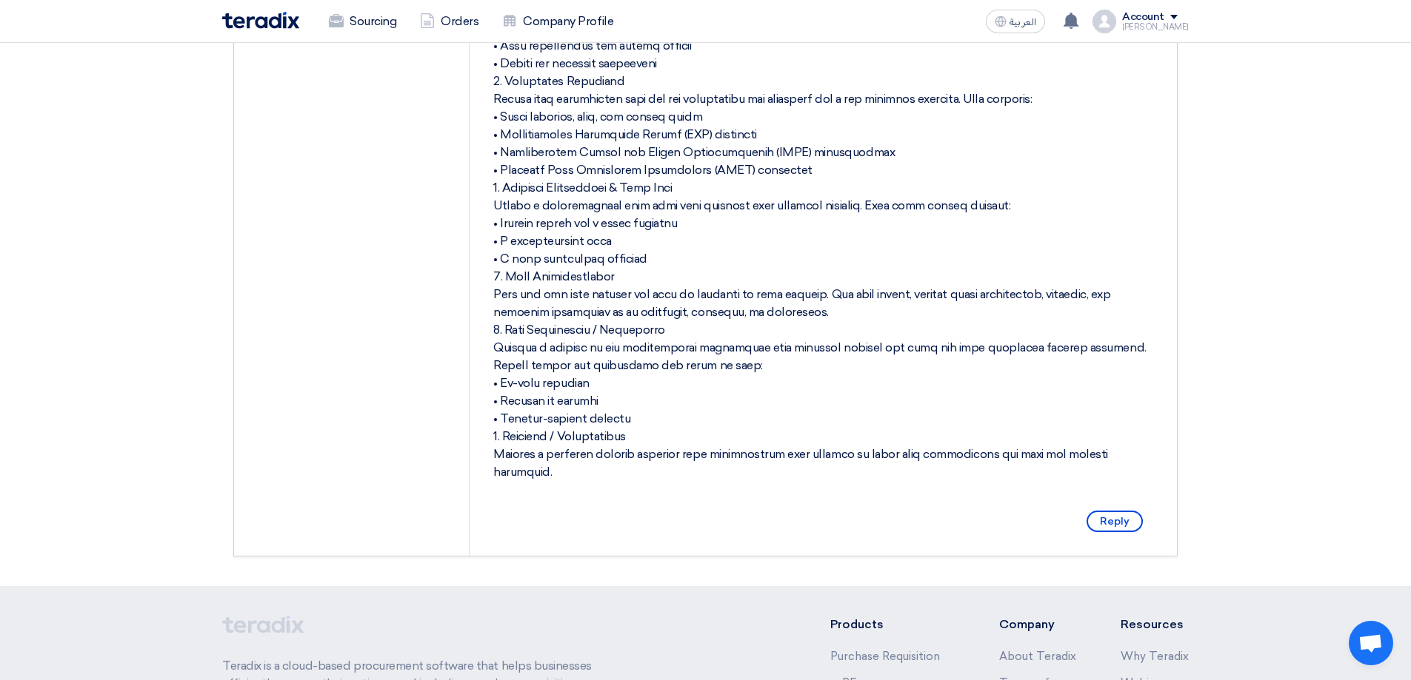
click at [869, 404] on div at bounding box center [823, 179] width 660 height 604
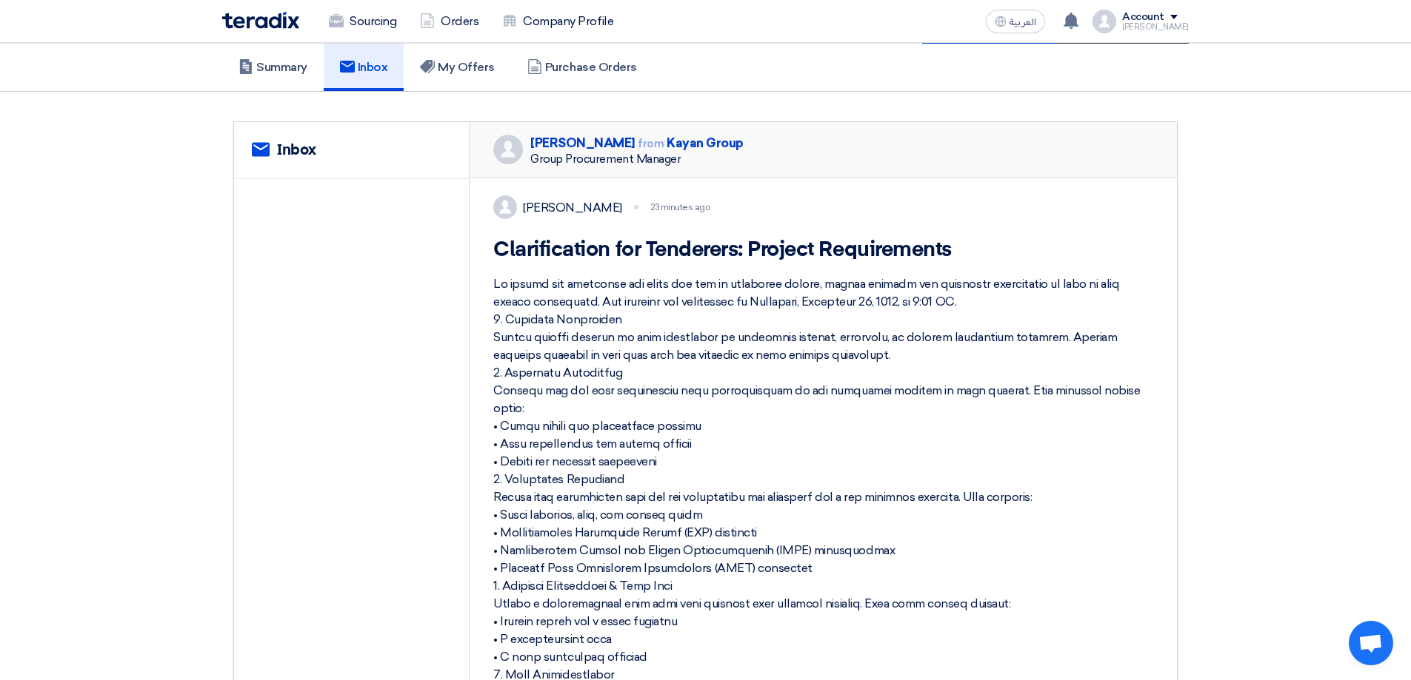
scroll to position [148, 0]
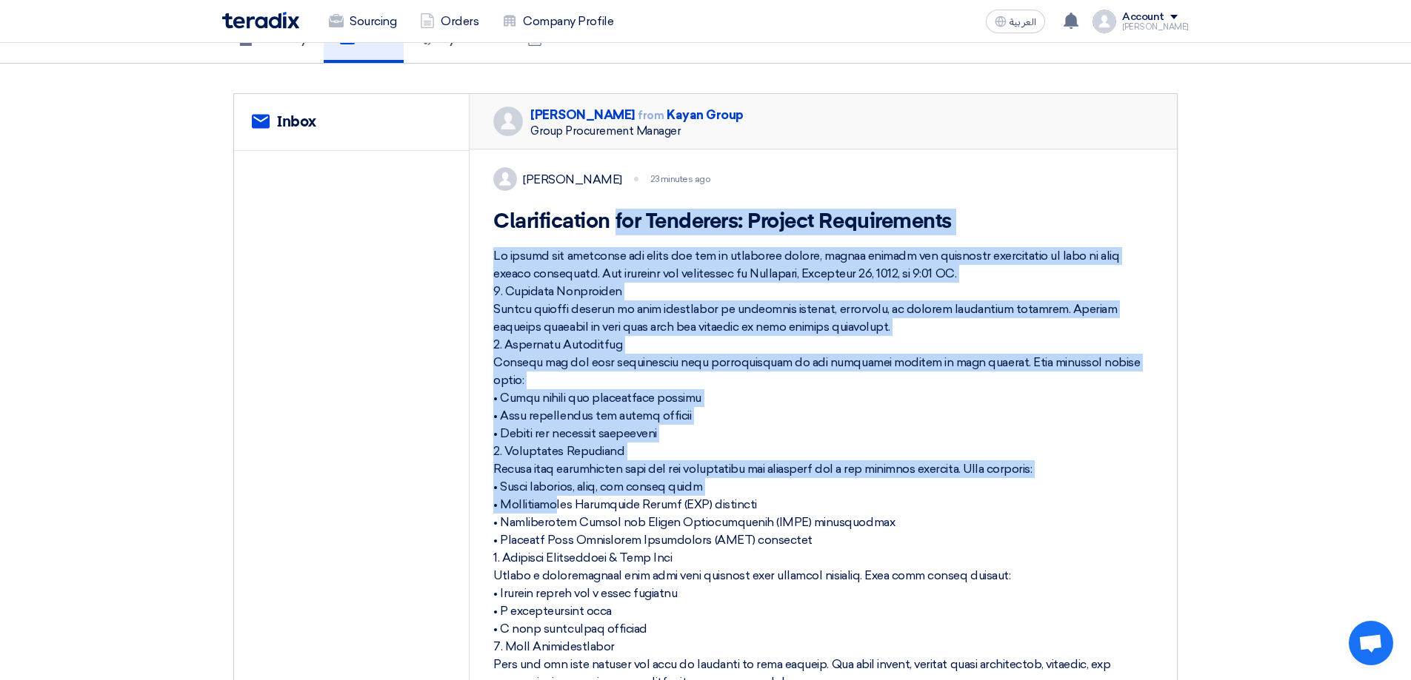
drag, startPoint x: 502, startPoint y: 224, endPoint x: 947, endPoint y: 482, distance: 514.2
click at [947, 482] on div "[PERSON_NAME] 23 minutes ago Clarification for Tenderers: Project Requirements …" at bounding box center [822, 538] width 707 height 777
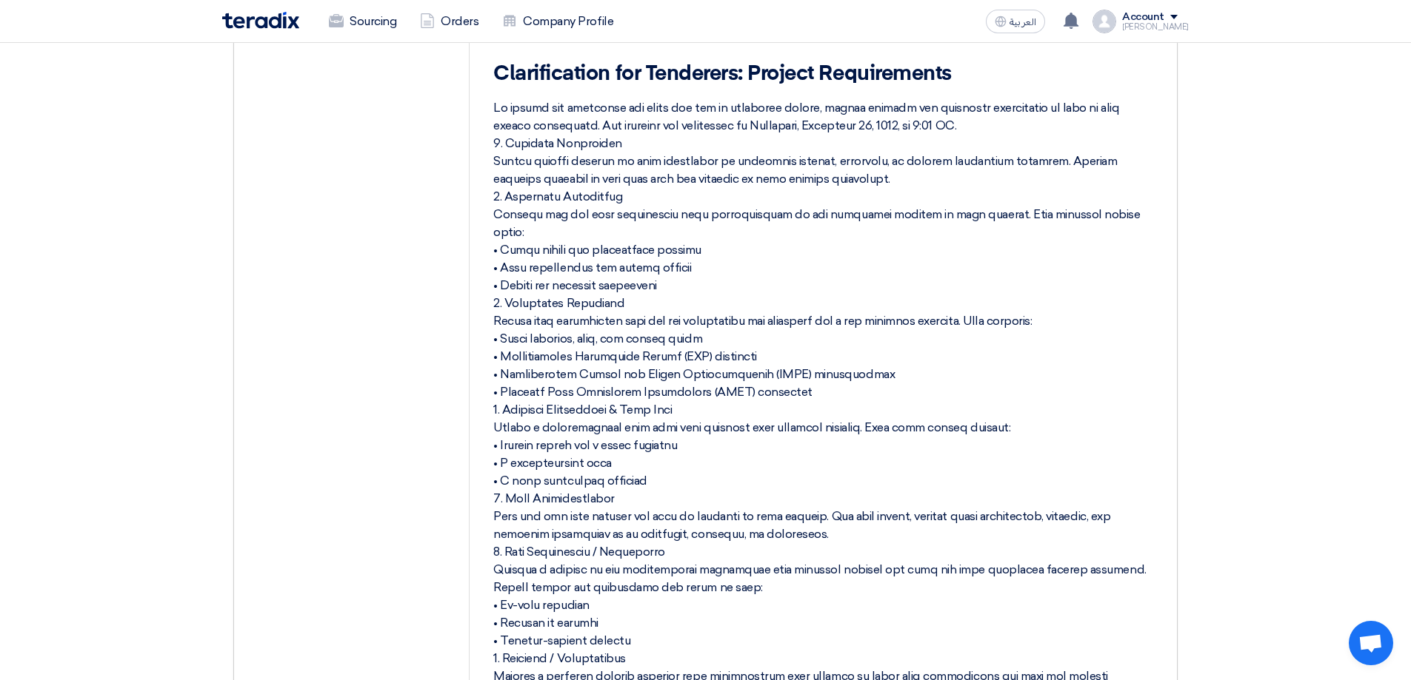
click at [1097, 449] on div at bounding box center [823, 401] width 660 height 604
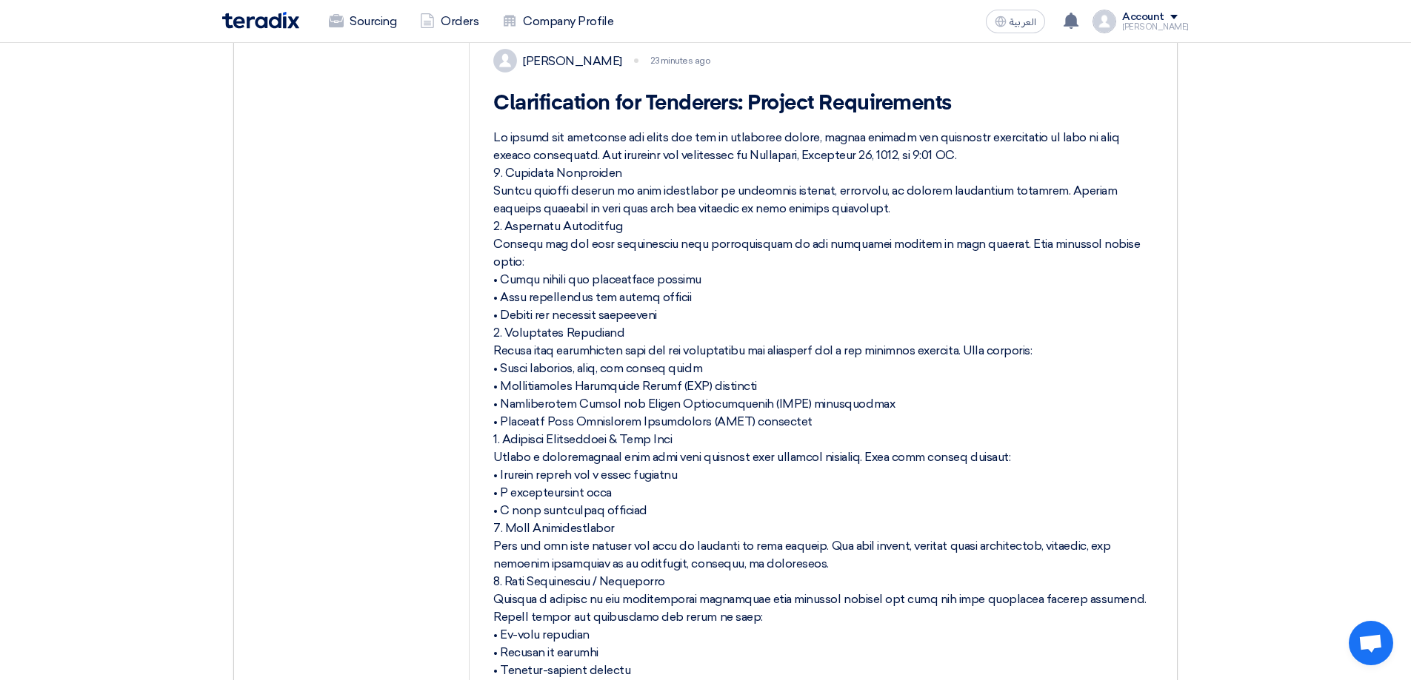
scroll to position [0, 0]
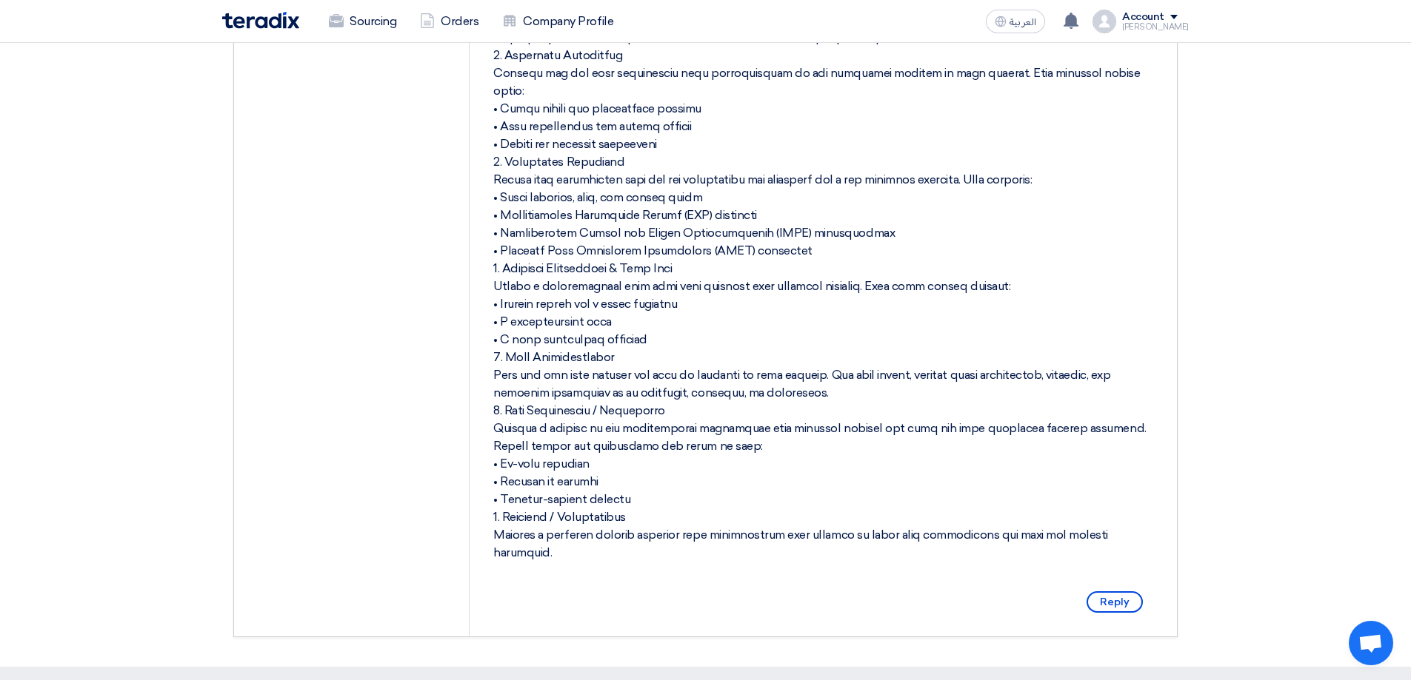
scroll to position [444, 0]
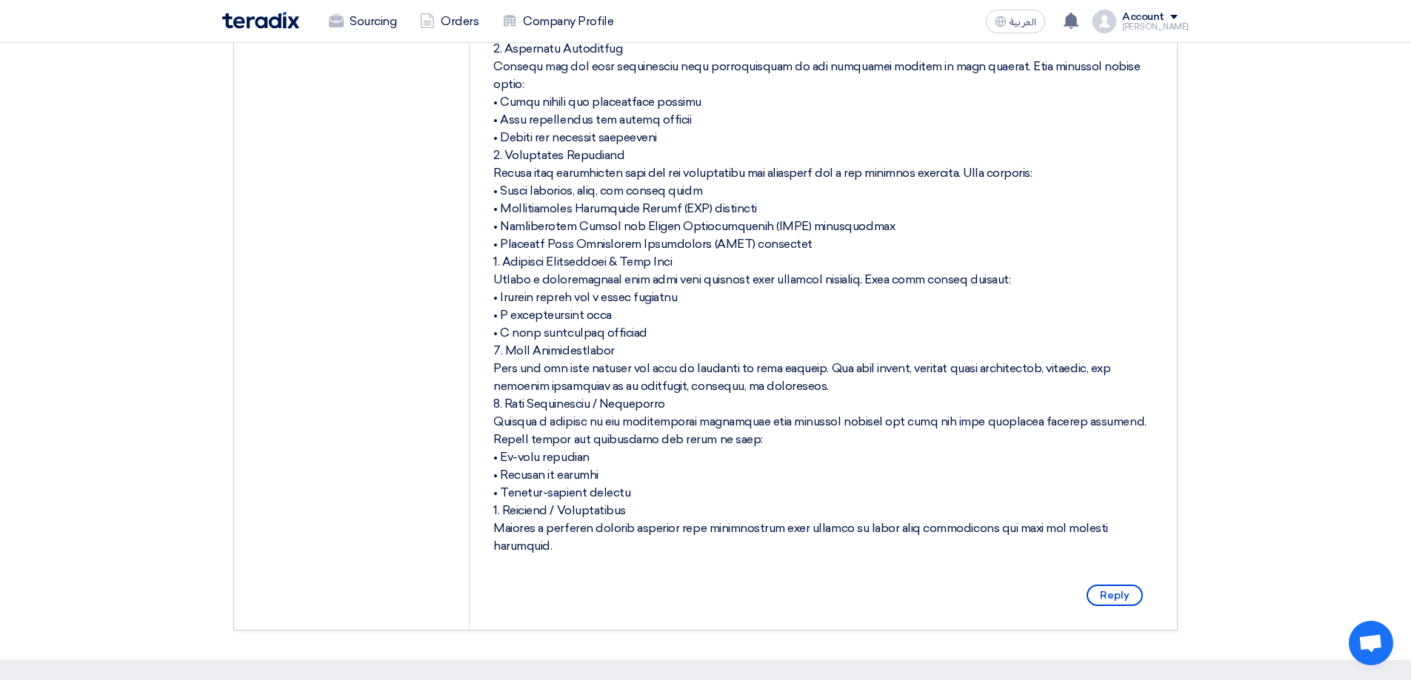
click at [728, 462] on div at bounding box center [823, 253] width 660 height 604
